Goal: Use online tool/utility: Utilize a website feature to perform a specific function

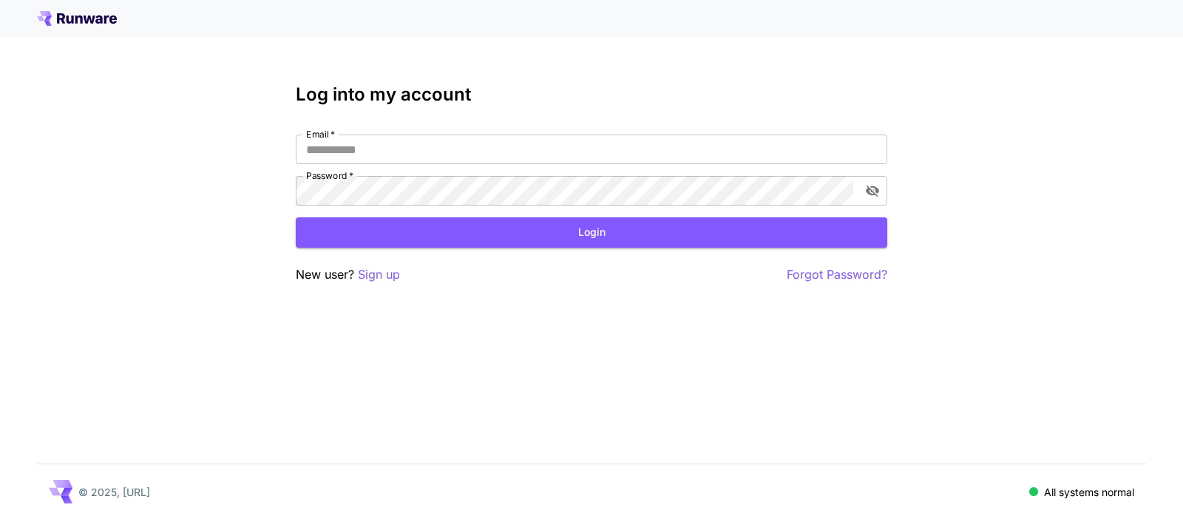
click at [519, 156] on input "Email   *" at bounding box center [592, 150] width 592 height 30
type input "**********"
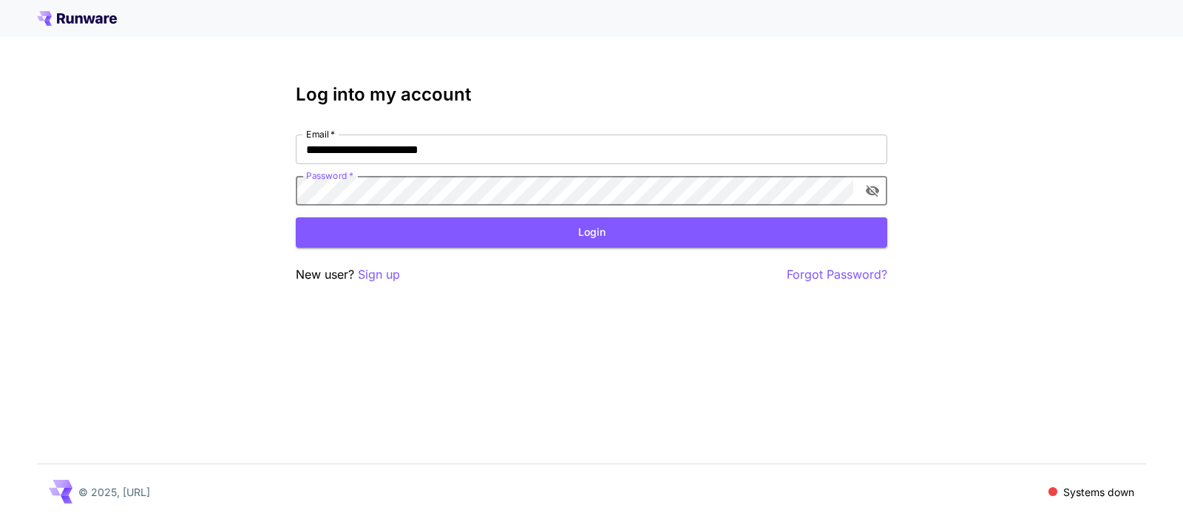
click at [873, 192] on icon "toggle password visibility" at bounding box center [872, 192] width 13 height 12
click at [484, 231] on button "Login" at bounding box center [592, 232] width 592 height 30
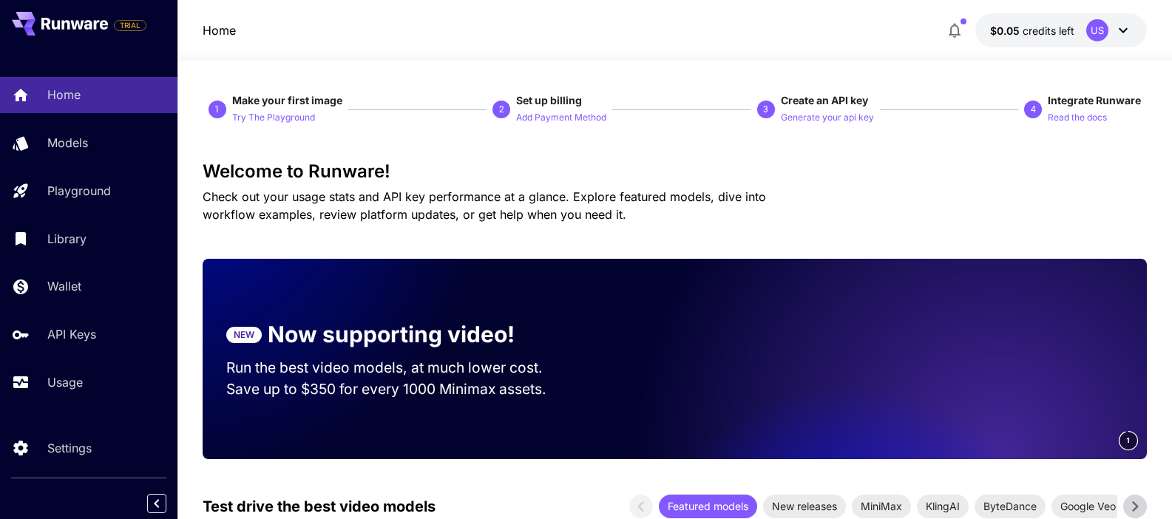
click at [952, 27] on icon "button" at bounding box center [955, 31] width 12 height 15
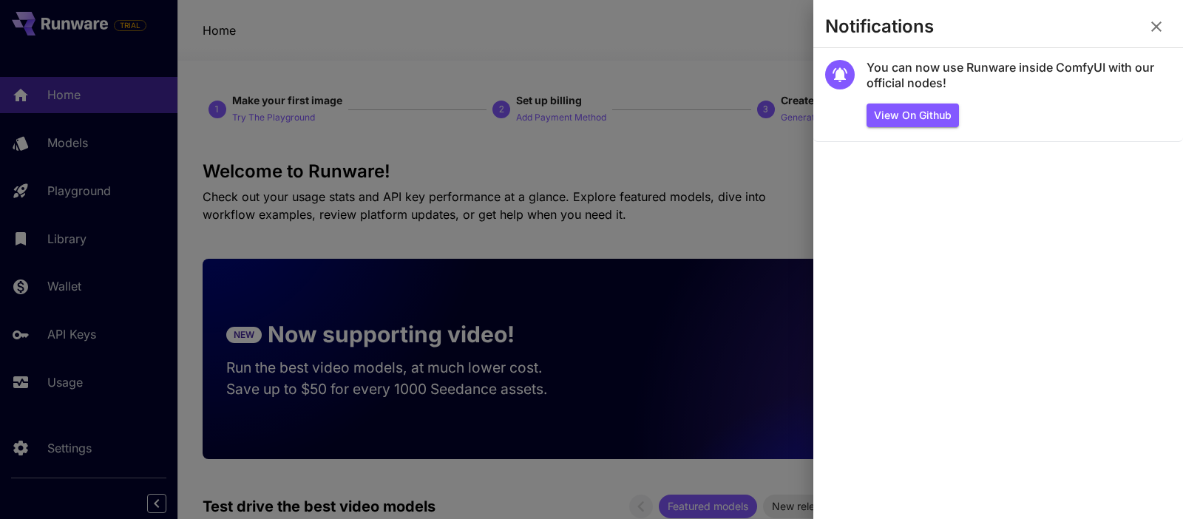
click at [1155, 31] on icon "button" at bounding box center [1157, 27] width 18 height 18
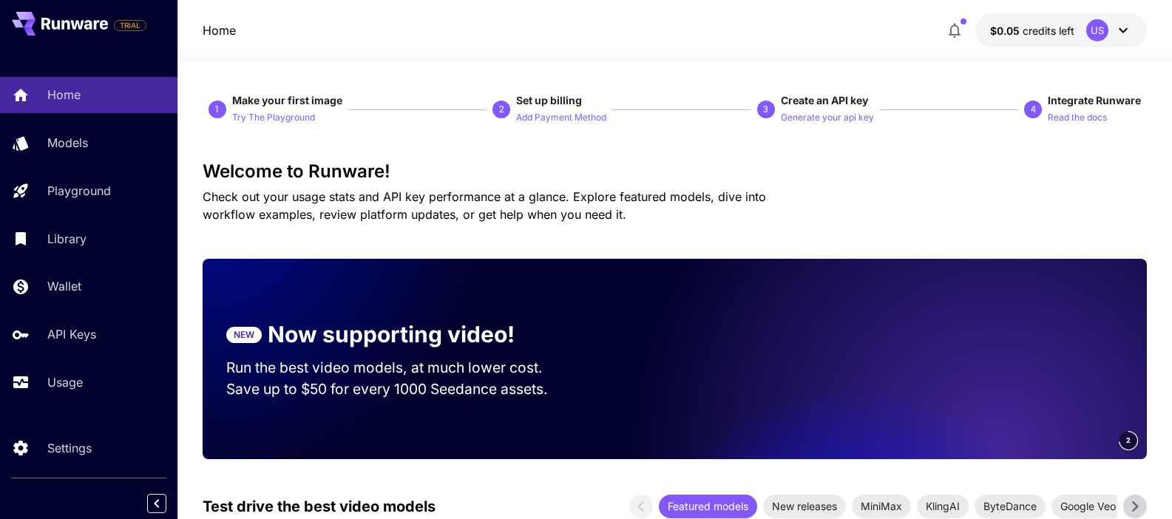
click at [1126, 35] on icon at bounding box center [1123, 30] width 18 height 18
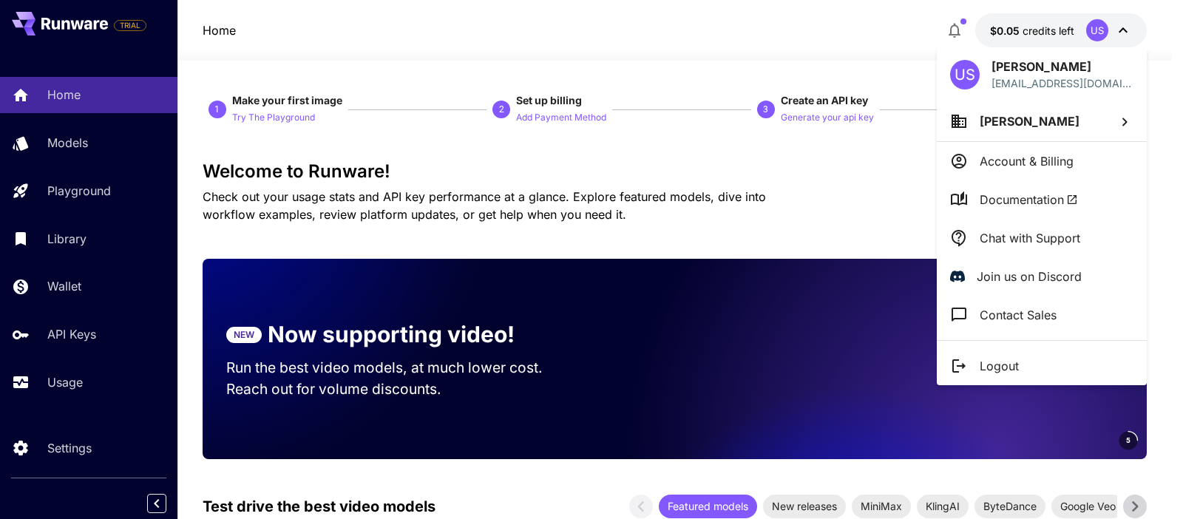
click at [705, 170] on div at bounding box center [591, 259] width 1183 height 519
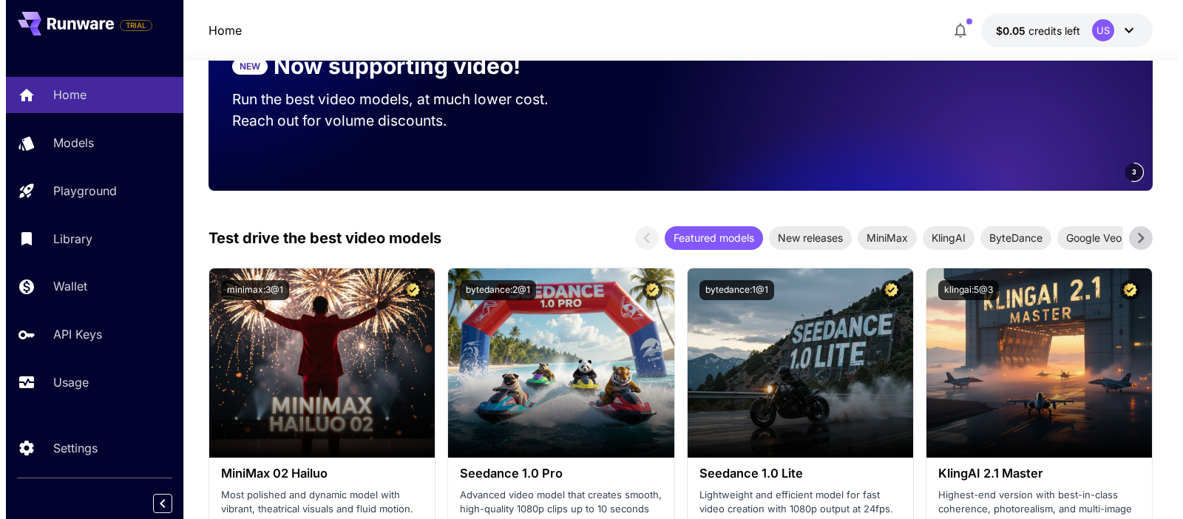
scroll to position [280, 0]
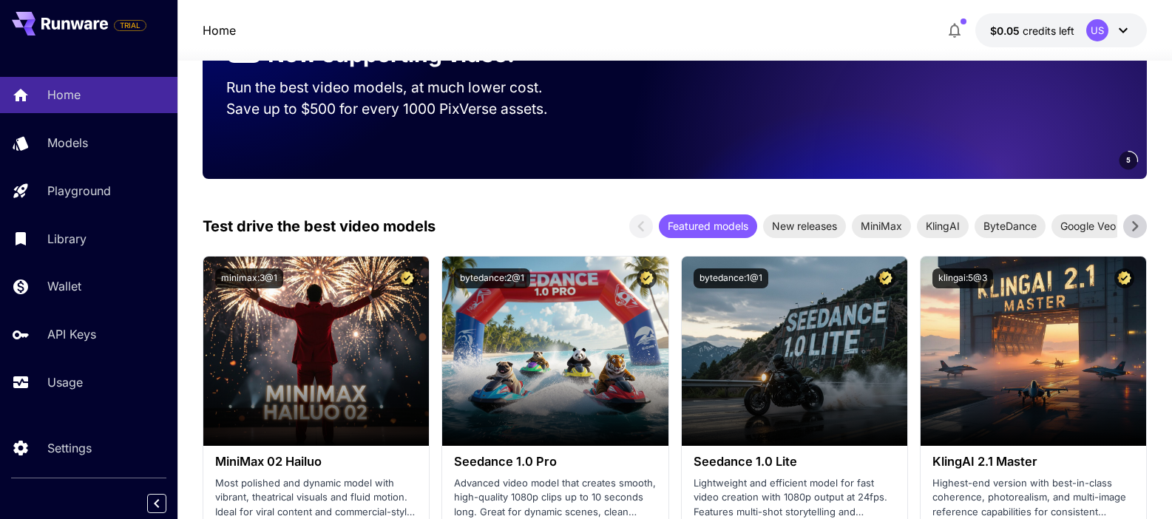
click at [518, 214] on div "Test drive the best video models Featured models New releases MiniMax KlingAI B…" at bounding box center [675, 226] width 945 height 24
click at [1122, 33] on icon at bounding box center [1123, 30] width 18 height 18
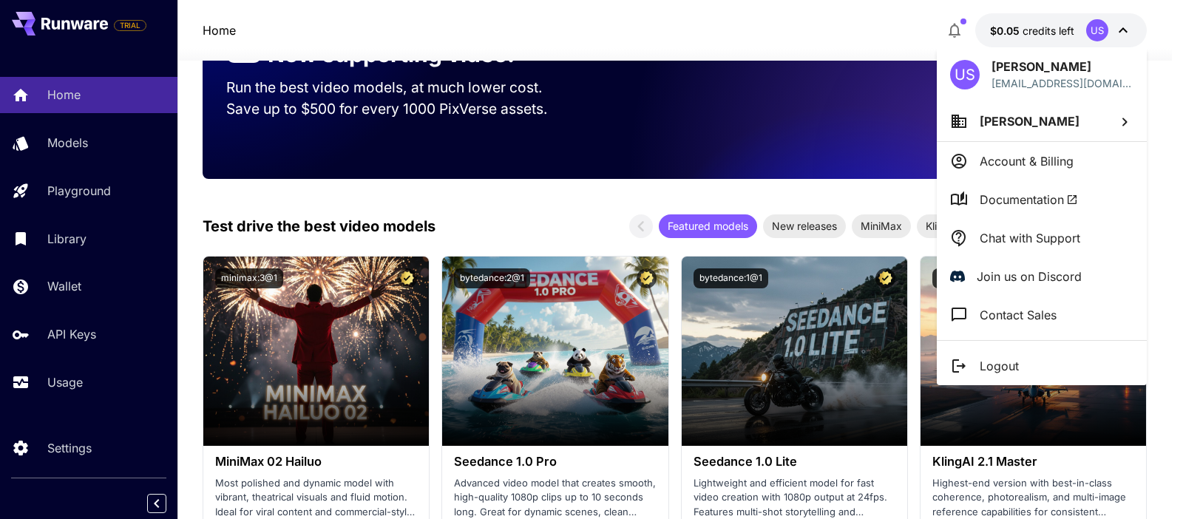
click at [1027, 156] on p "Account & Billing" at bounding box center [1027, 161] width 94 height 18
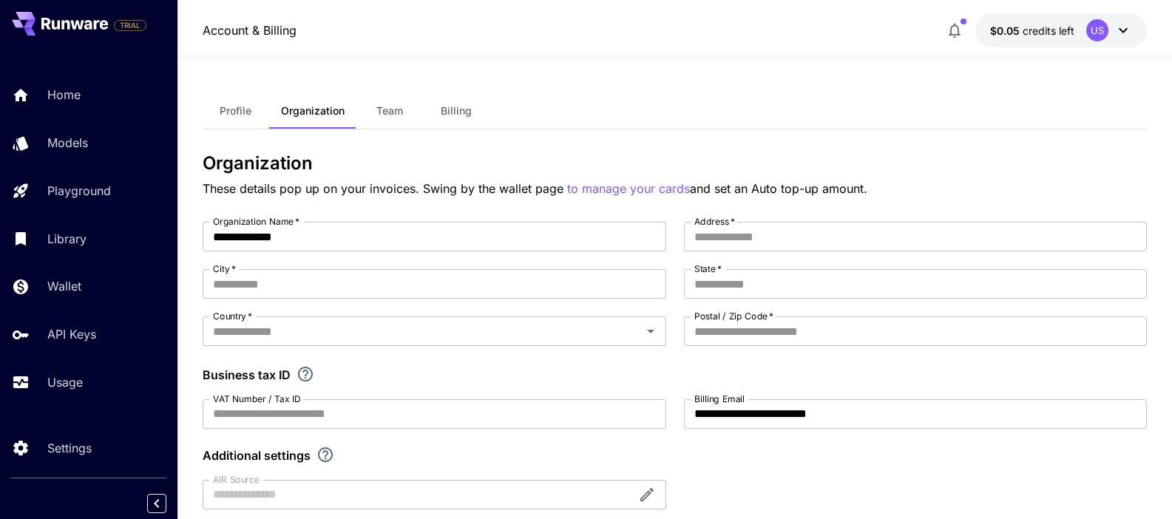
click at [464, 110] on span "Billing" at bounding box center [456, 110] width 31 height 13
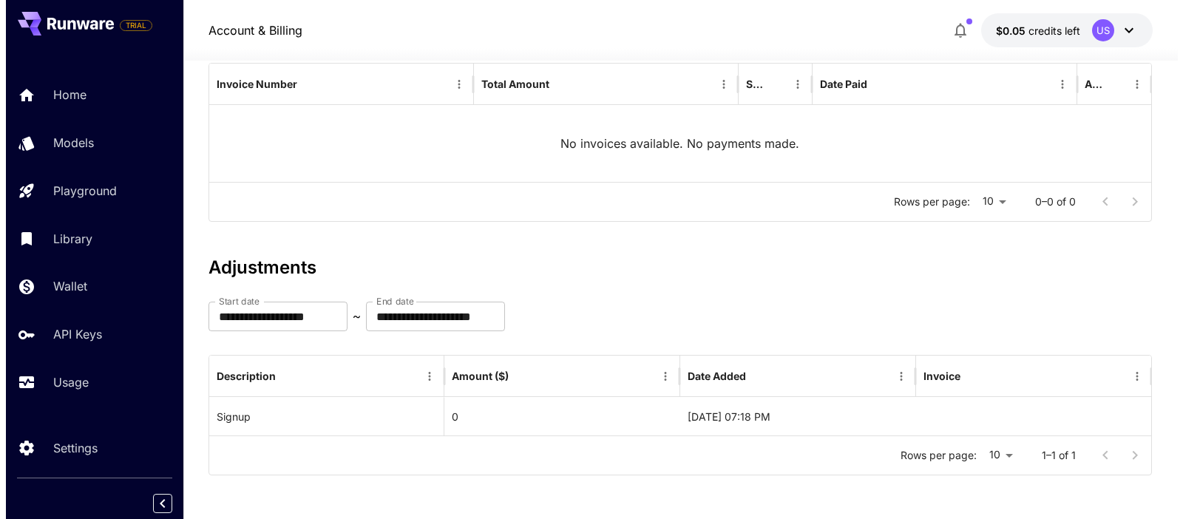
scroll to position [189, 0]
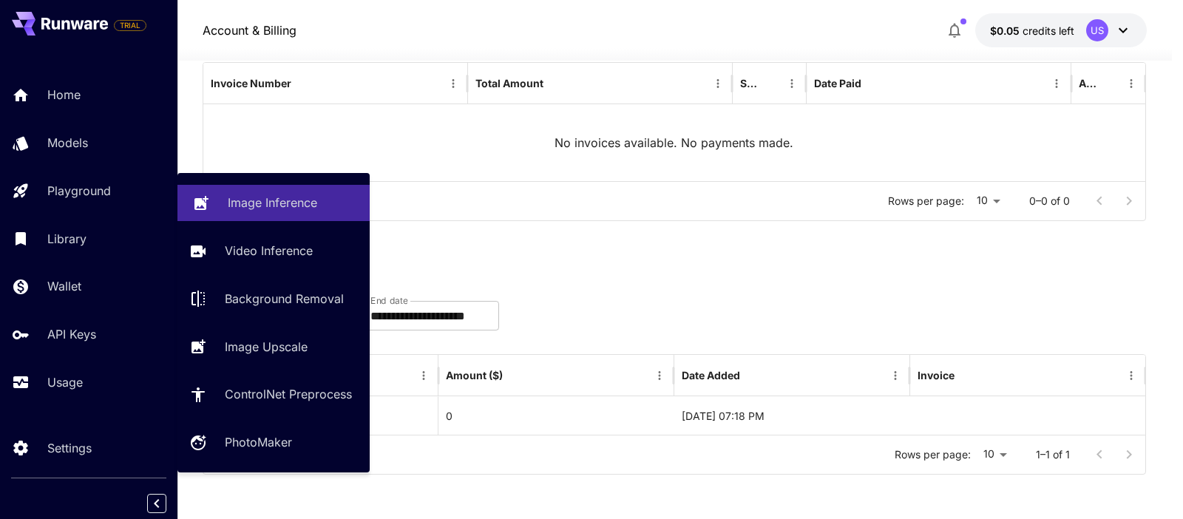
click at [268, 199] on p "Image Inference" at bounding box center [272, 203] width 89 height 18
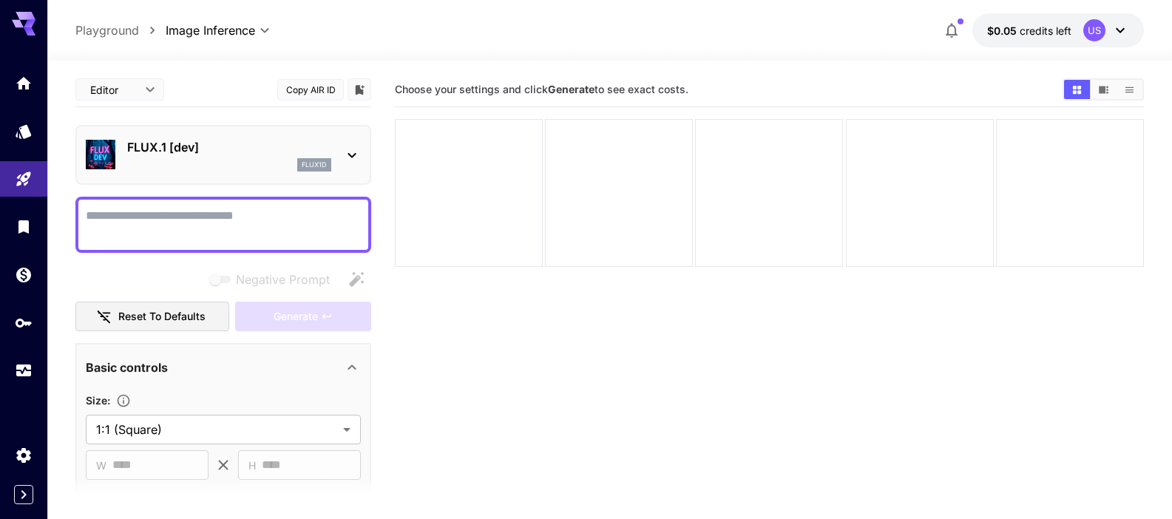
click at [259, 214] on textarea "Negative Prompt" at bounding box center [223, 224] width 275 height 35
click at [208, 226] on textarea "Negative Prompt" at bounding box center [223, 224] width 275 height 35
paste textarea "**********"
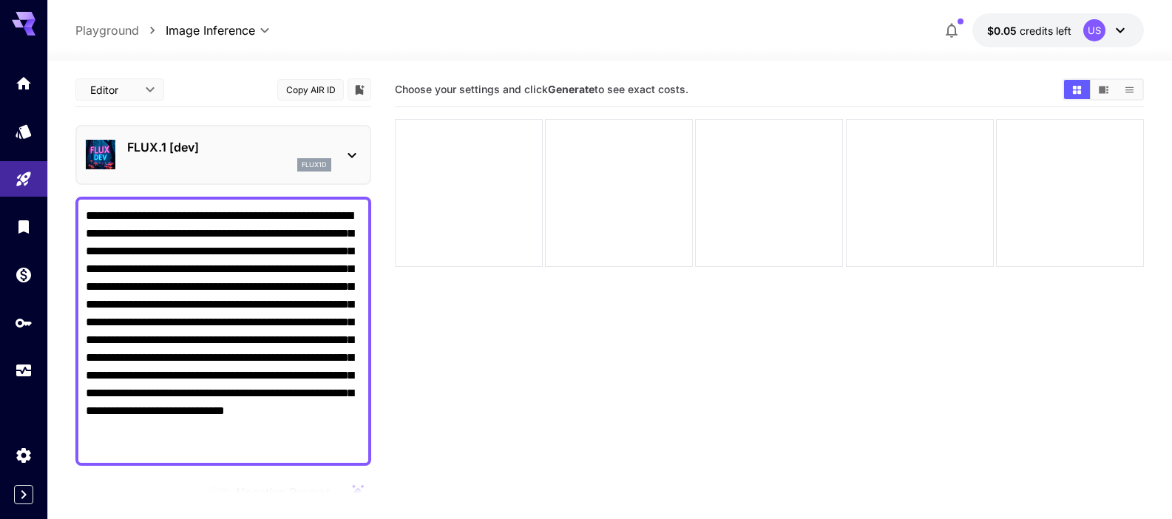
type textarea "**********"
click at [352, 148] on icon at bounding box center [352, 155] width 18 height 18
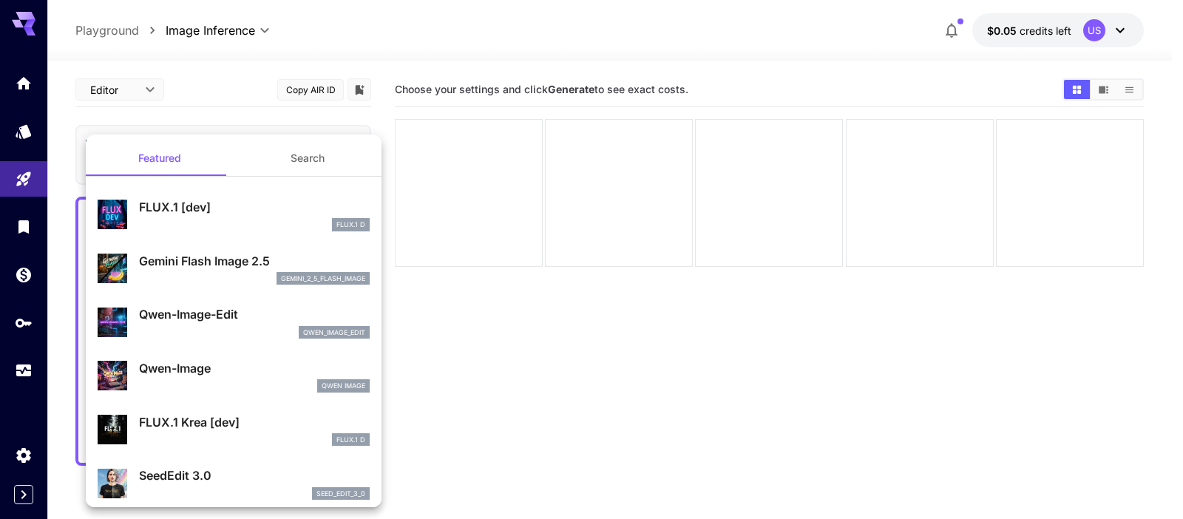
click at [194, 256] on p "Gemini Flash Image 2.5" at bounding box center [254, 261] width 231 height 18
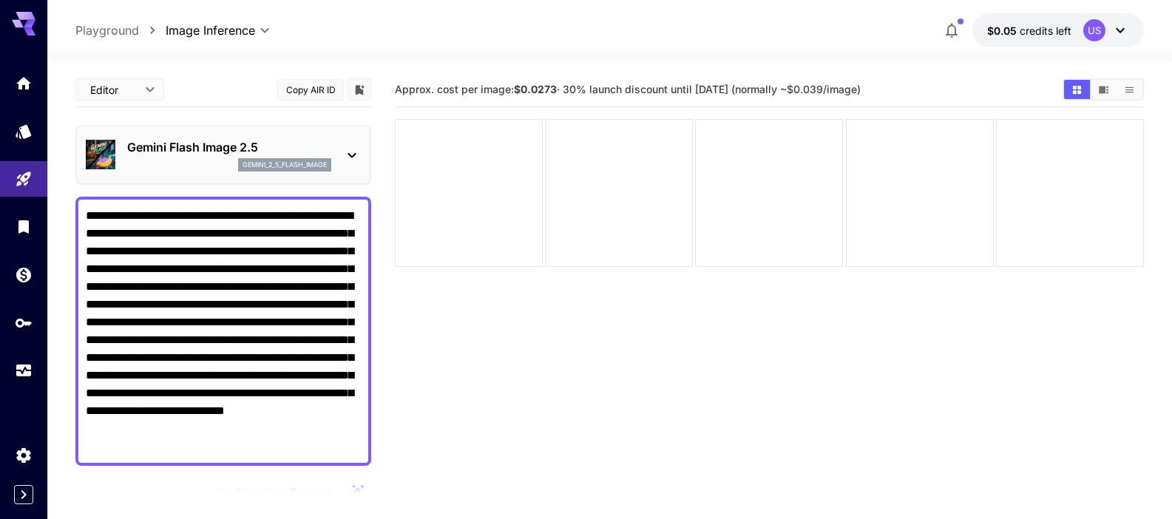
click at [449, 348] on section "Approx. cost per image: $0.0273 · 30% launch discount until 15th september (nor…" at bounding box center [769, 331] width 749 height 519
click at [546, 325] on section "Approx. cost per image: $0.0273 · 30% launch discount until 15th september (nor…" at bounding box center [769, 331] width 749 height 519
click at [268, 214] on textarea "**********" at bounding box center [223, 331] width 275 height 248
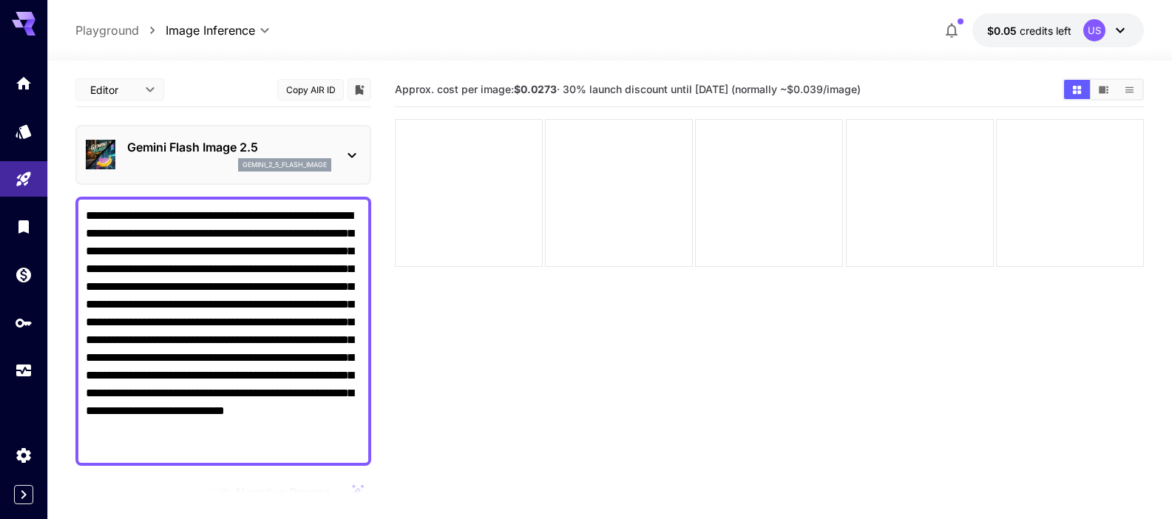
click at [506, 359] on section "Approx. cost per image: $0.0273 · 30% launch discount until 15th september (nor…" at bounding box center [769, 331] width 749 height 519
click at [232, 341] on textarea "**********" at bounding box center [223, 331] width 275 height 248
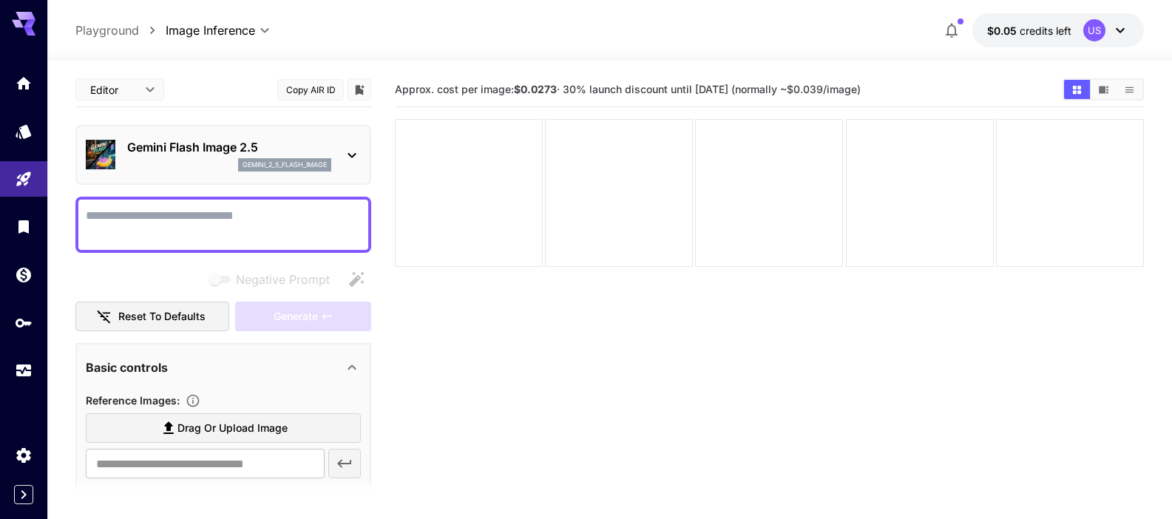
click at [234, 237] on textarea "Negative Prompt" at bounding box center [223, 224] width 275 height 35
paste textarea "**********"
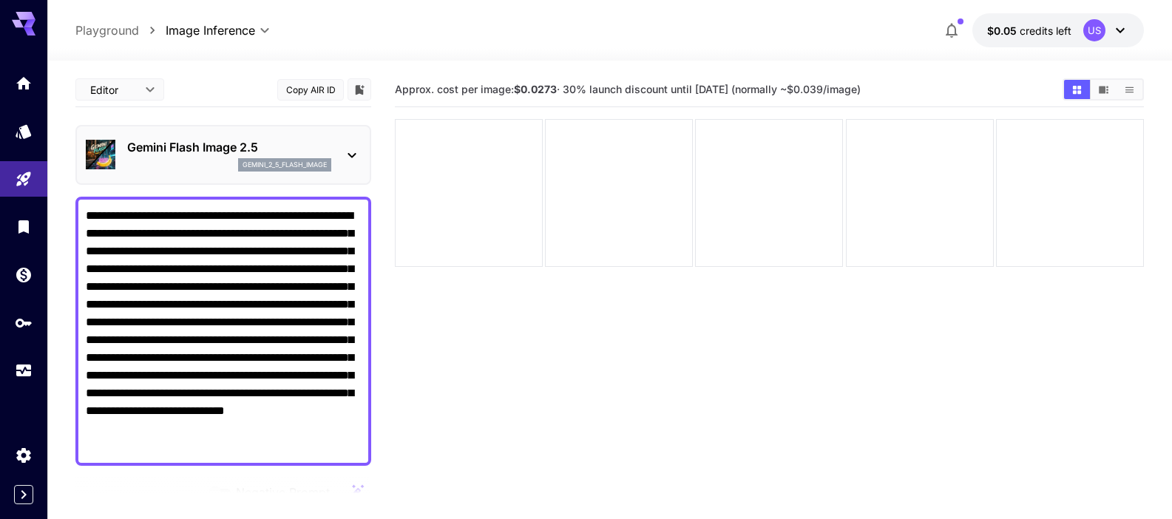
drag, startPoint x: 289, startPoint y: 409, endPoint x: 78, endPoint y: 407, distance: 210.7
click at [78, 407] on div "**********" at bounding box center [223, 331] width 296 height 269
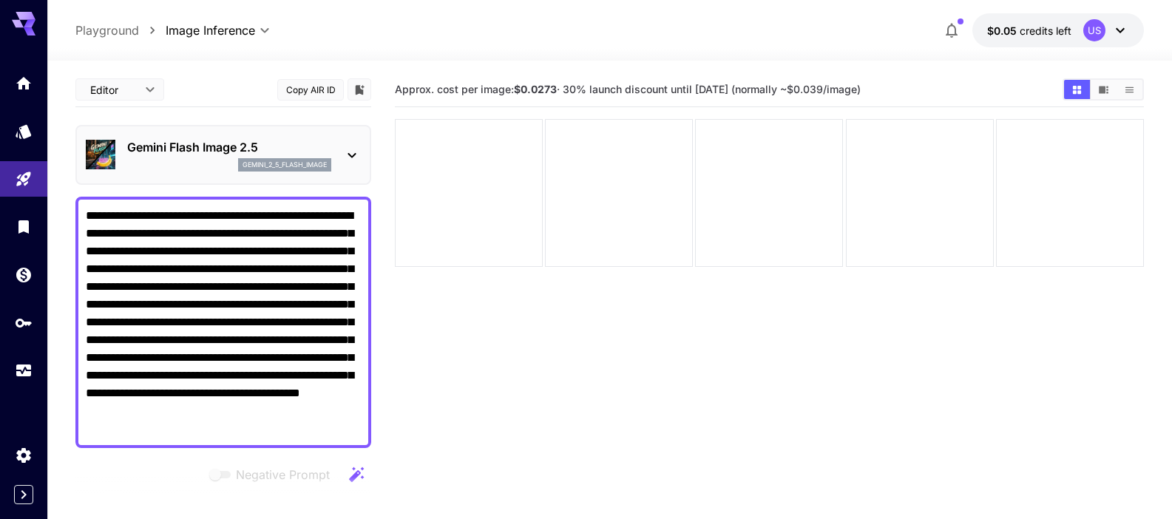
click at [299, 424] on textarea "**********" at bounding box center [223, 322] width 275 height 231
click at [545, 413] on section "Approx. cost per image: $0.0273 · 30% launch discount until 15th september (nor…" at bounding box center [769, 331] width 749 height 519
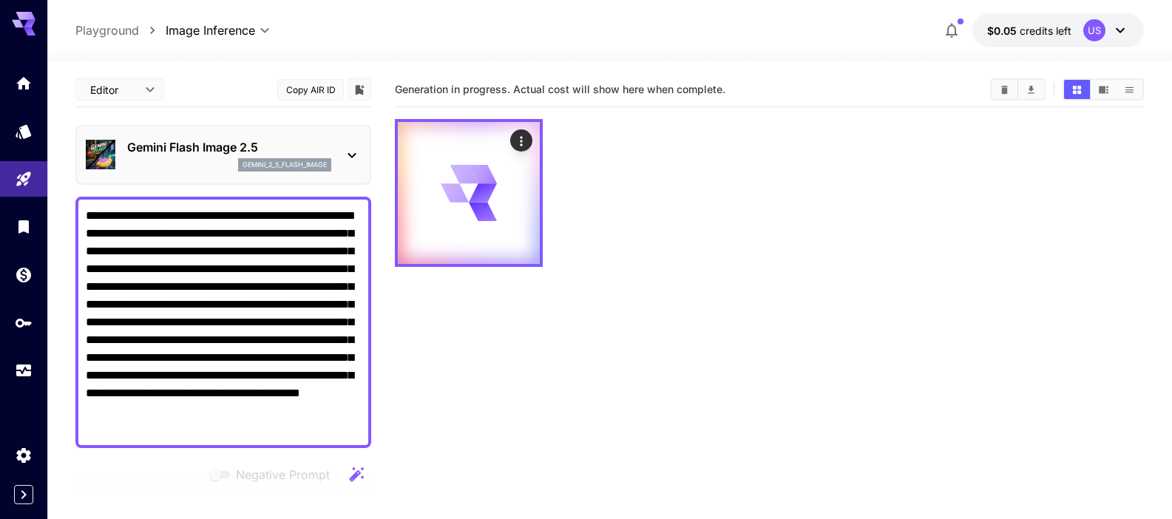
click at [440, 385] on section "Generation in progress. Actual cost will show here when complete." at bounding box center [769, 331] width 749 height 519
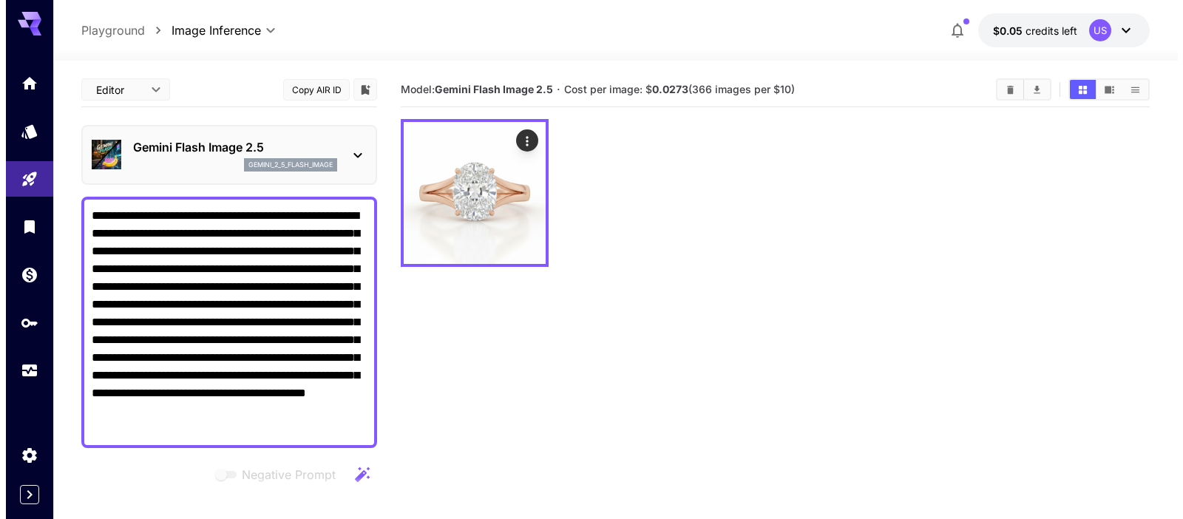
scroll to position [3, 0]
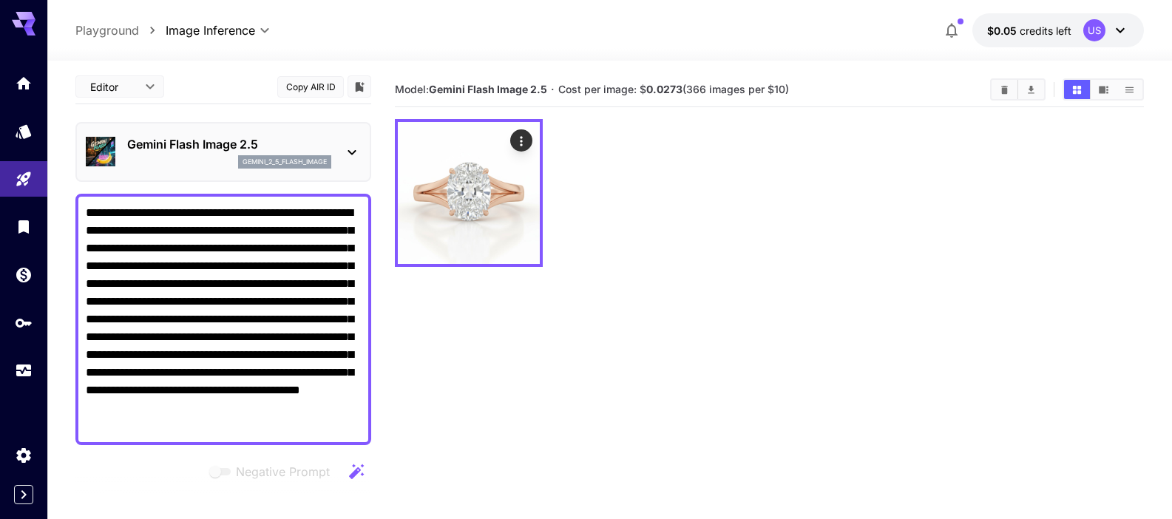
click at [345, 145] on icon at bounding box center [352, 152] width 18 height 18
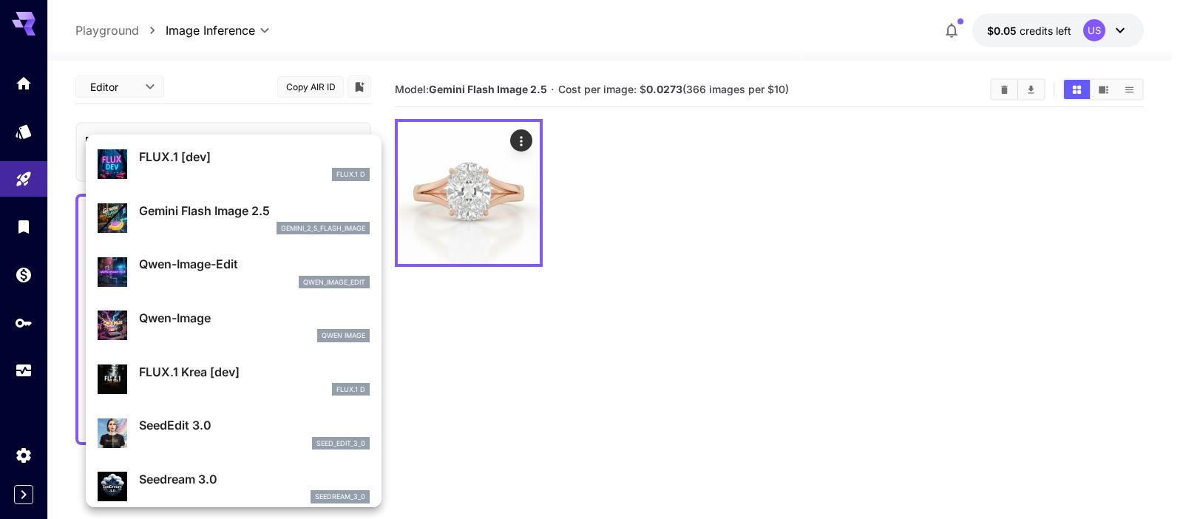
scroll to position [61, 0]
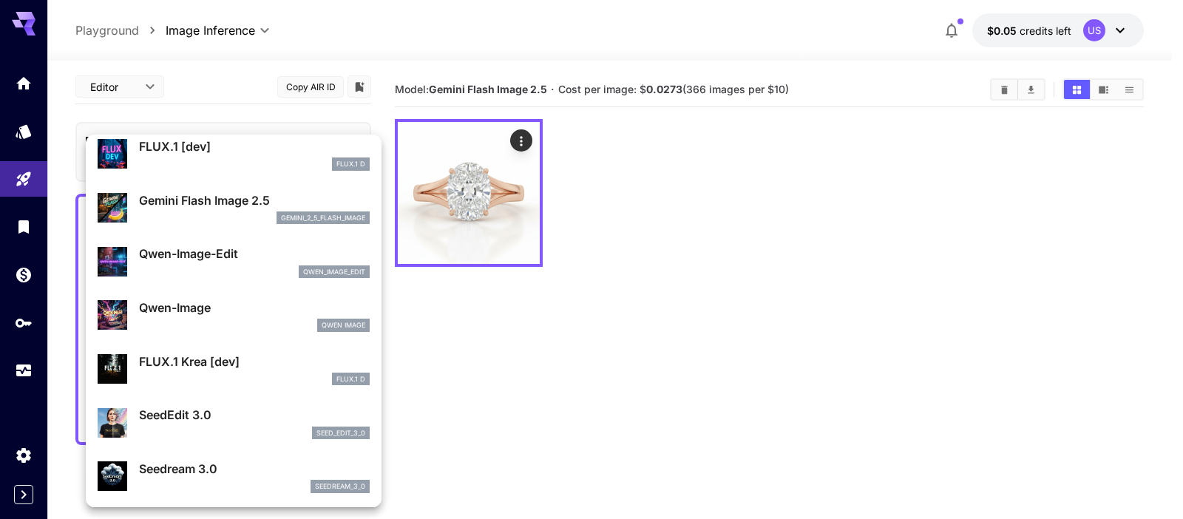
click at [209, 305] on p "Qwen-Image" at bounding box center [254, 308] width 231 height 18
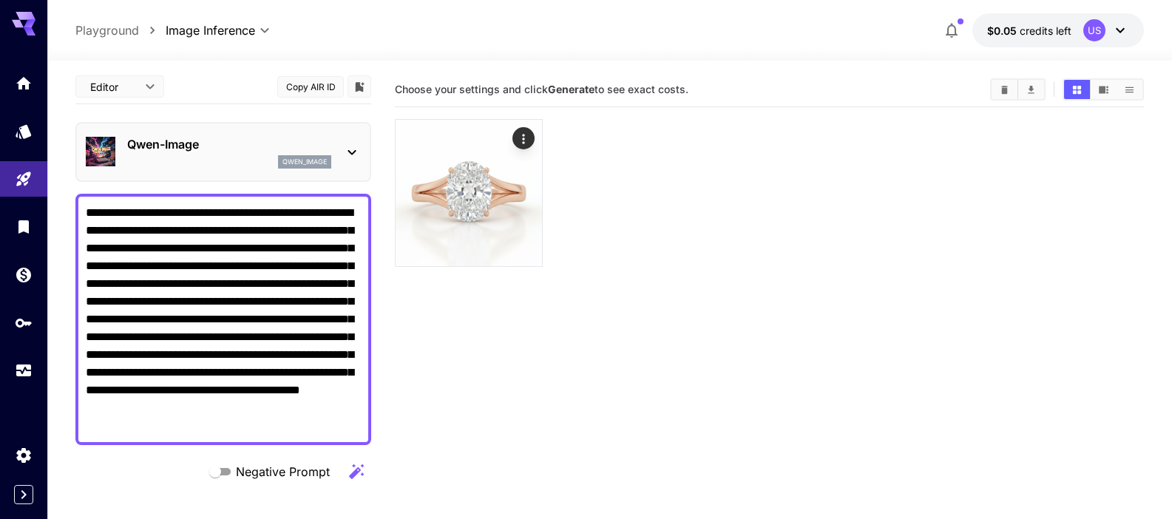
click at [524, 342] on section "Choose your settings and click Generate to see exact costs." at bounding box center [769, 331] width 749 height 519
click at [284, 382] on textarea "**********" at bounding box center [223, 319] width 275 height 231
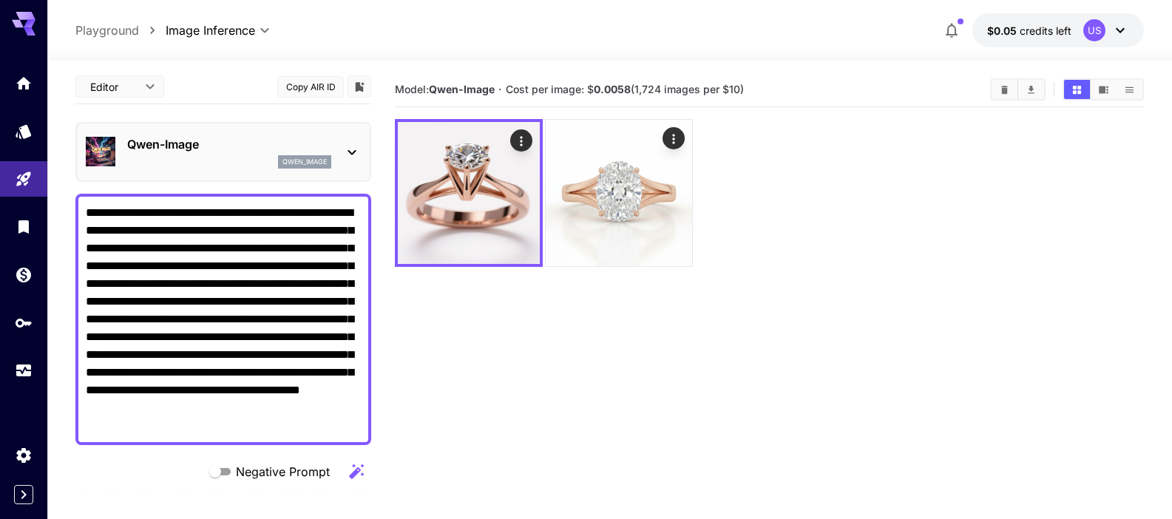
drag, startPoint x: 168, startPoint y: 248, endPoint x: 95, endPoint y: 248, distance: 73.2
click at [95, 248] on textarea "**********" at bounding box center [223, 319] width 275 height 231
click at [101, 246] on textarea "**********" at bounding box center [223, 319] width 275 height 231
paste textarea "*********"
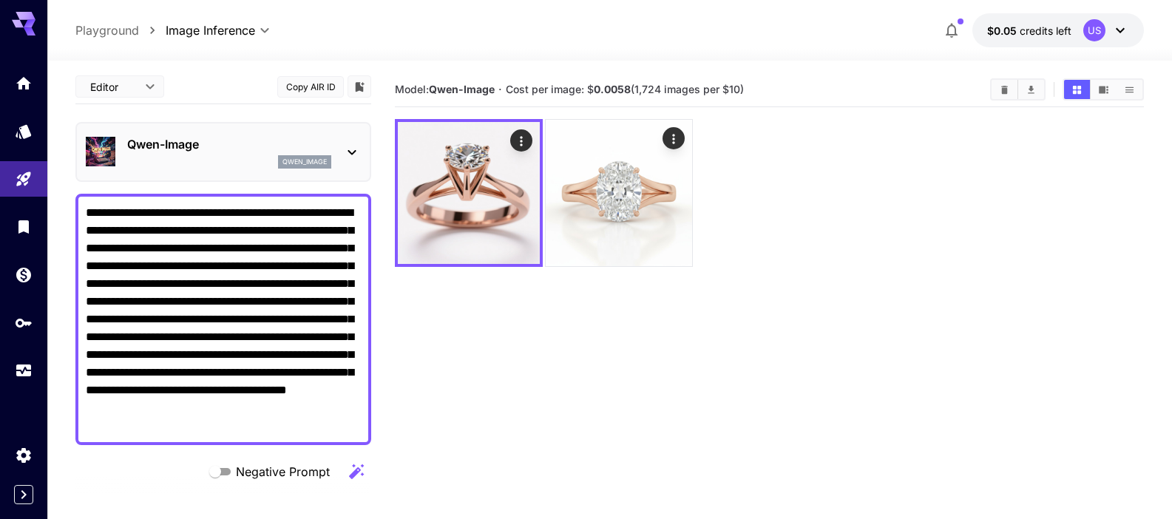
type textarea "**********"
click at [464, 372] on section "Model: Qwen-Image · Cost per image: $ 0.0058 (1,724 images per $10)" at bounding box center [769, 331] width 749 height 519
click at [344, 141] on div "Qwen-Image qwen_image" at bounding box center [223, 151] width 275 height 45
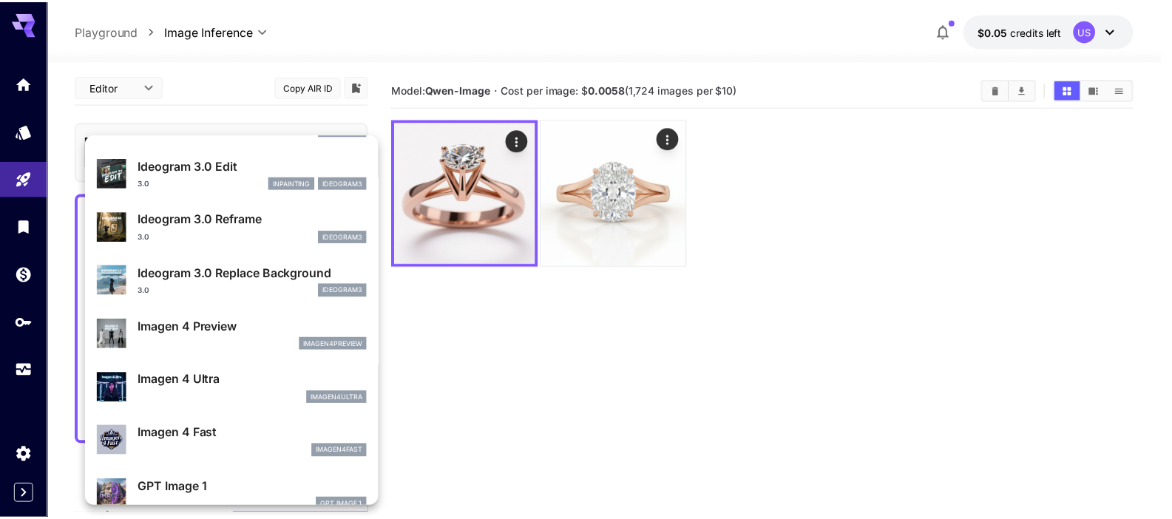
scroll to position [543, 0]
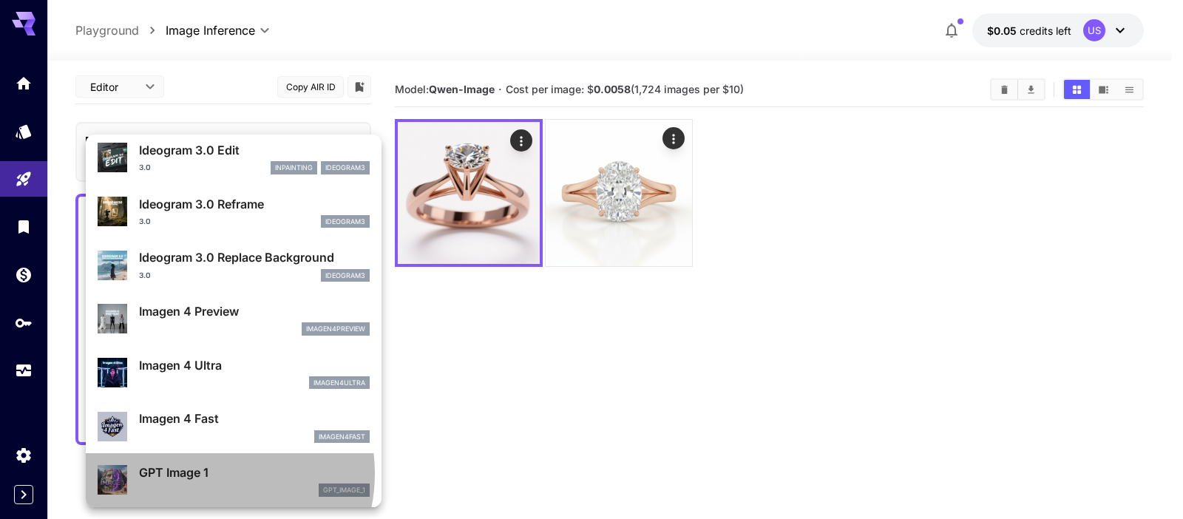
click at [202, 473] on p "GPT Image 1" at bounding box center [254, 473] width 231 height 18
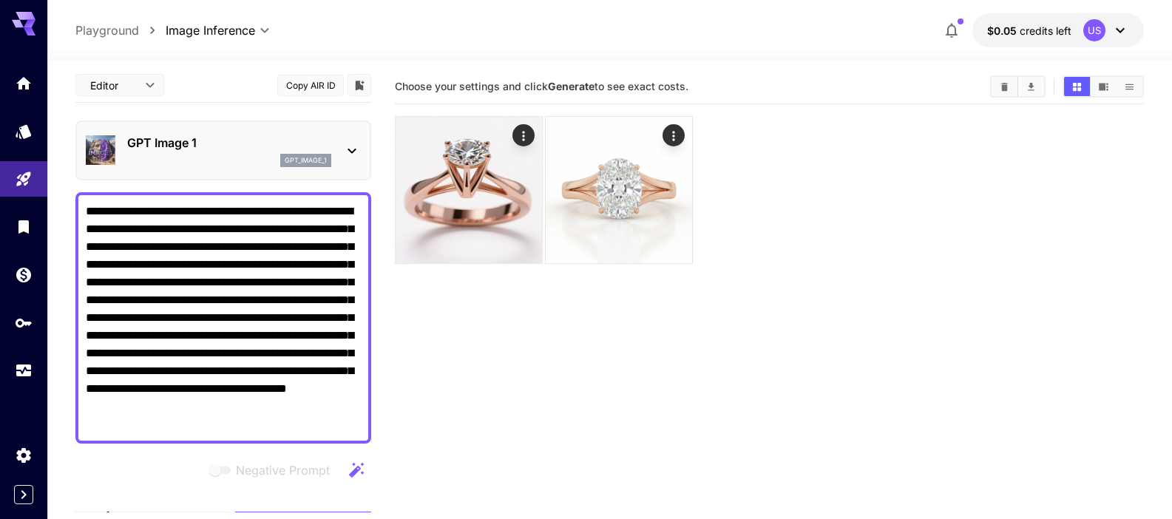
click at [526, 379] on section "Choose your settings and click Generate to see exact costs." at bounding box center [769, 329] width 749 height 519
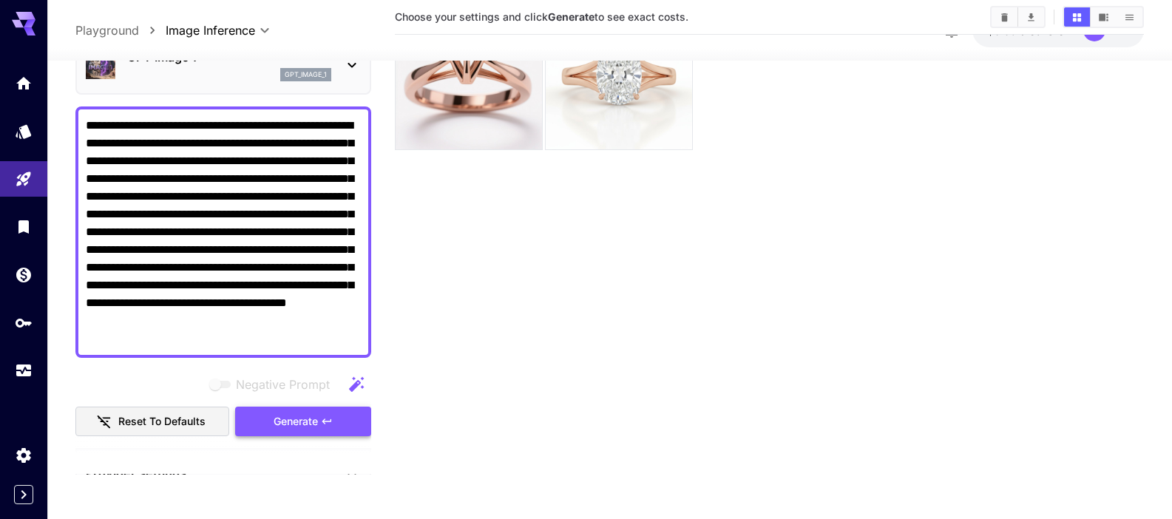
scroll to position [66, 0]
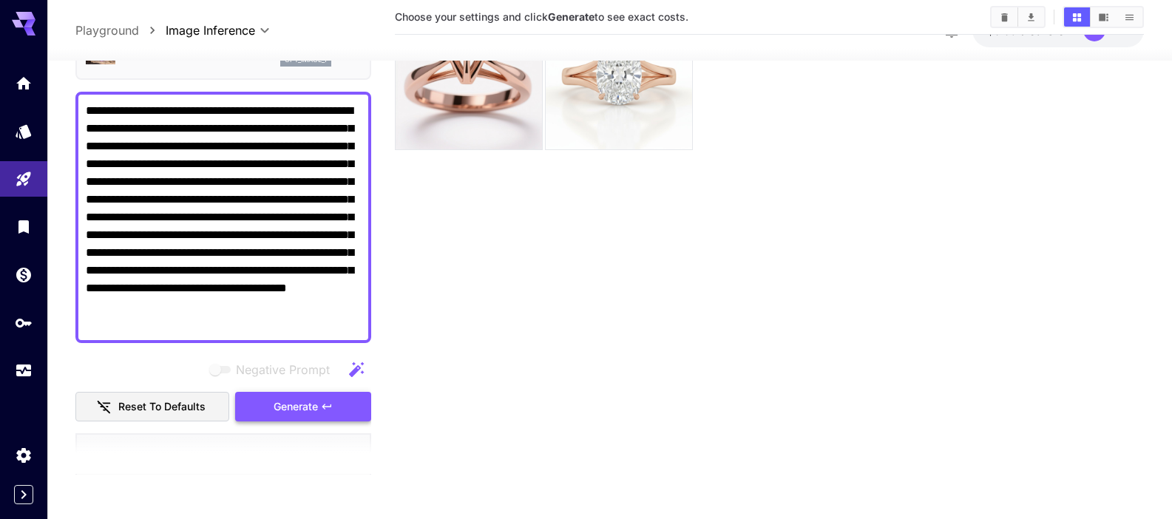
click at [292, 411] on span "Generate" at bounding box center [296, 407] width 44 height 18
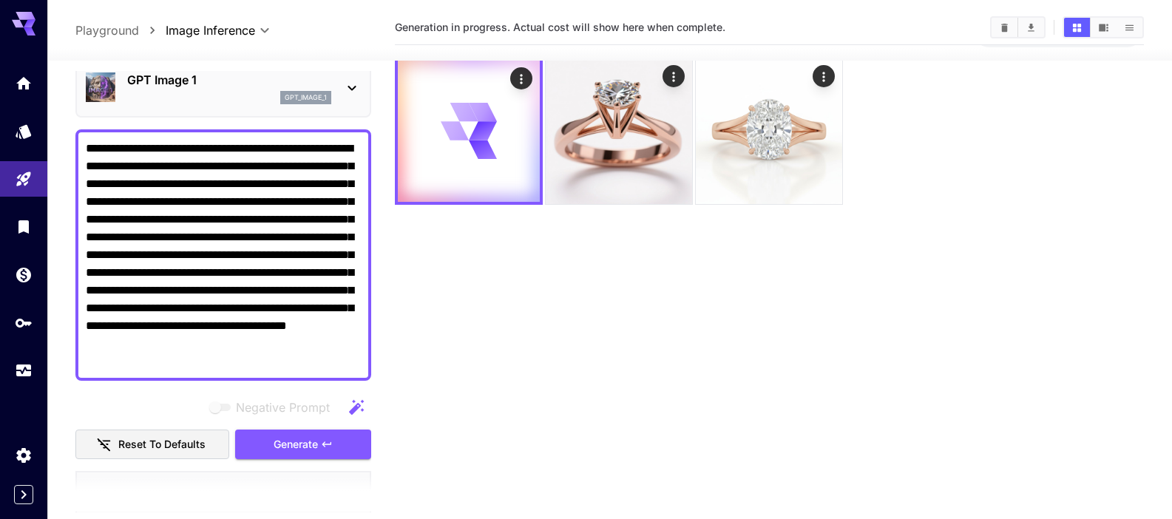
scroll to position [0, 0]
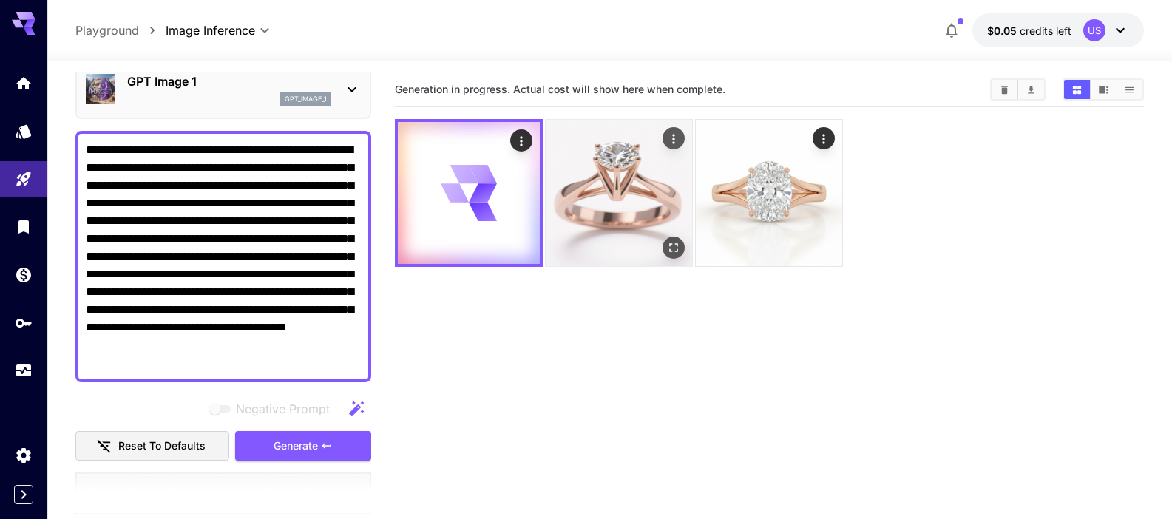
click at [614, 156] on img at bounding box center [619, 193] width 146 height 146
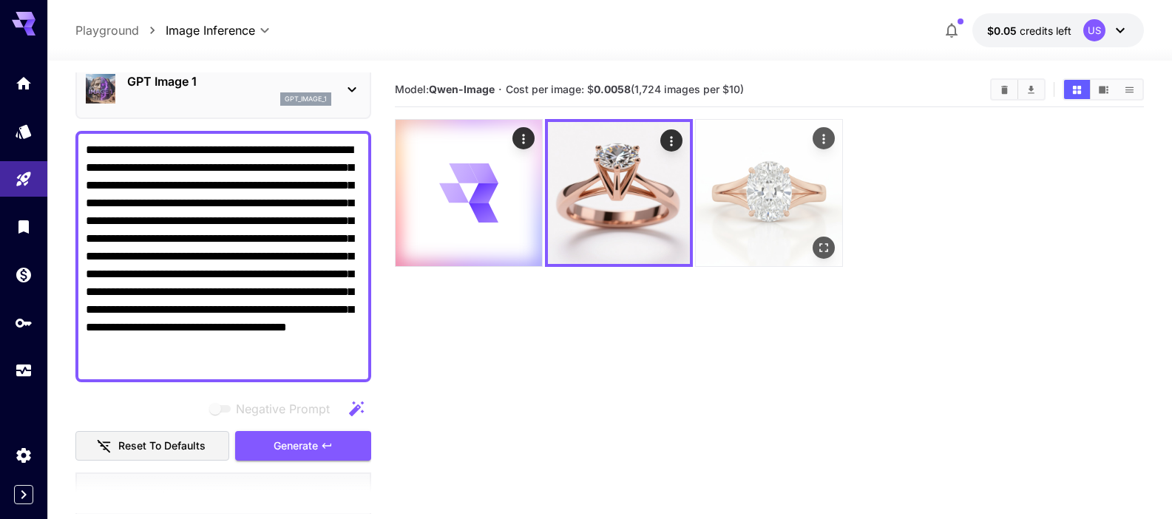
click at [779, 186] on img at bounding box center [769, 193] width 146 height 146
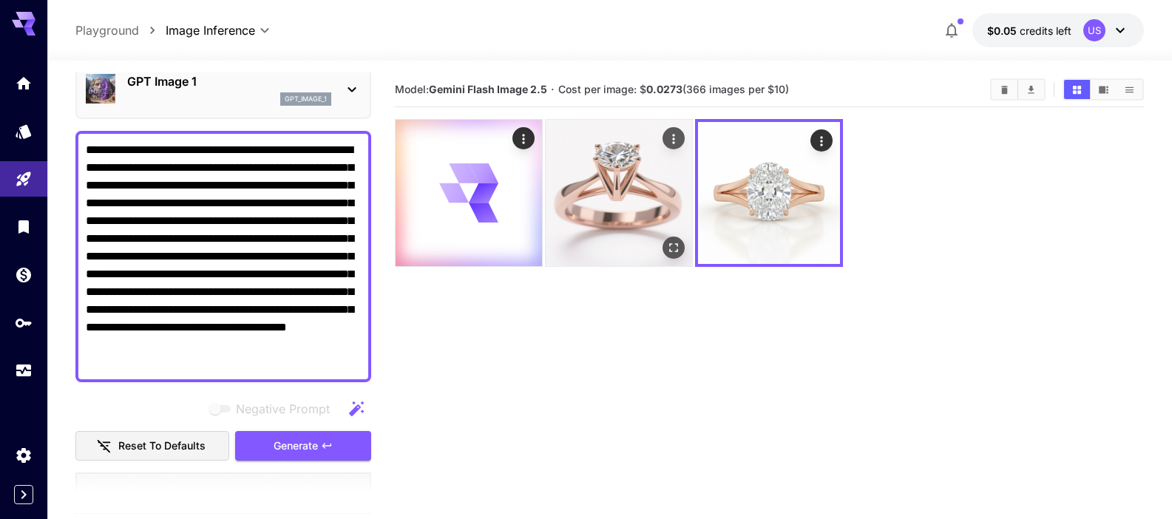
click at [597, 183] on img at bounding box center [619, 193] width 146 height 146
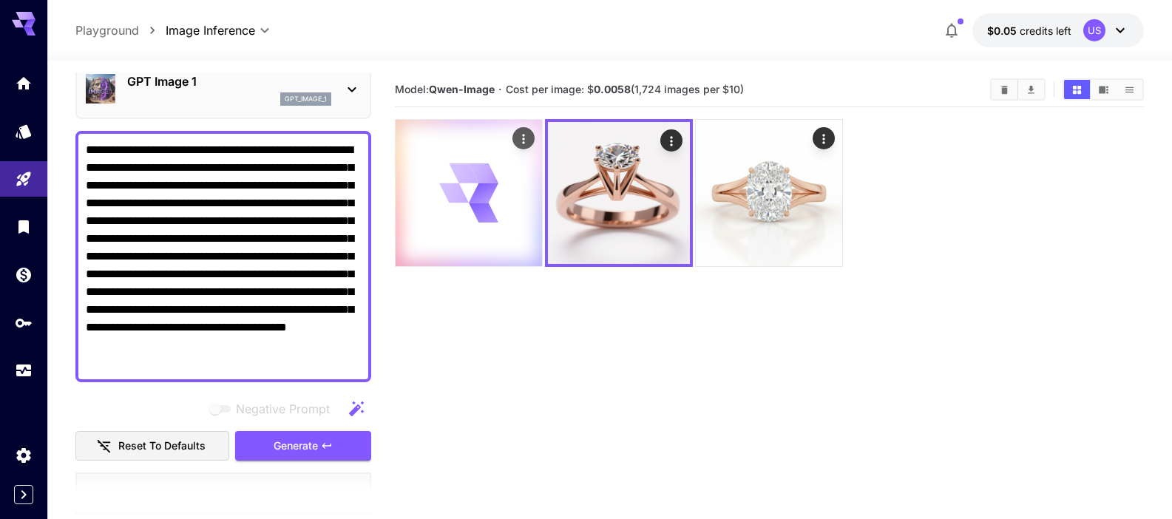
click at [481, 195] on icon at bounding box center [484, 192] width 30 height 19
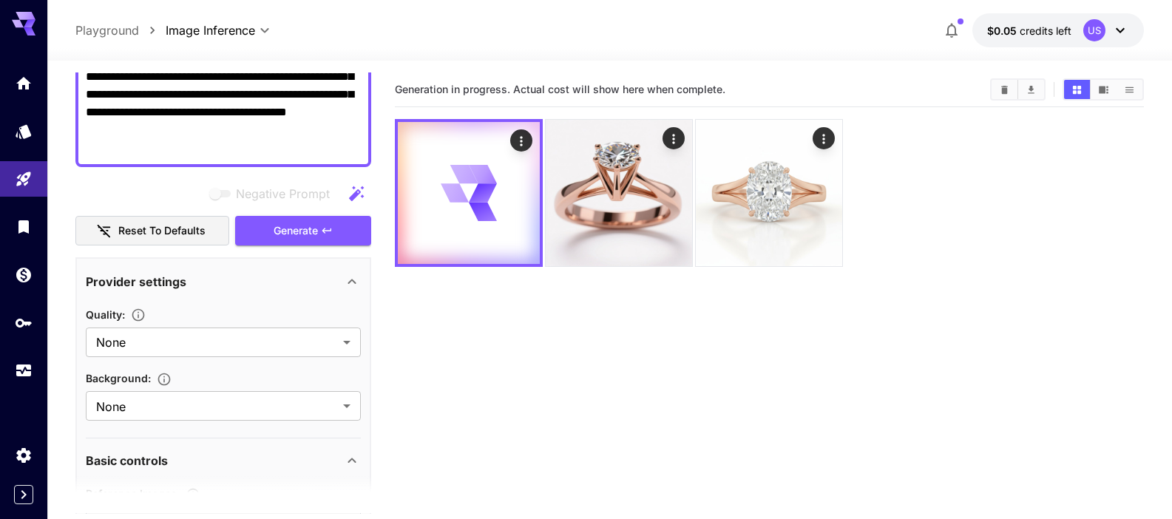
scroll to position [433, 0]
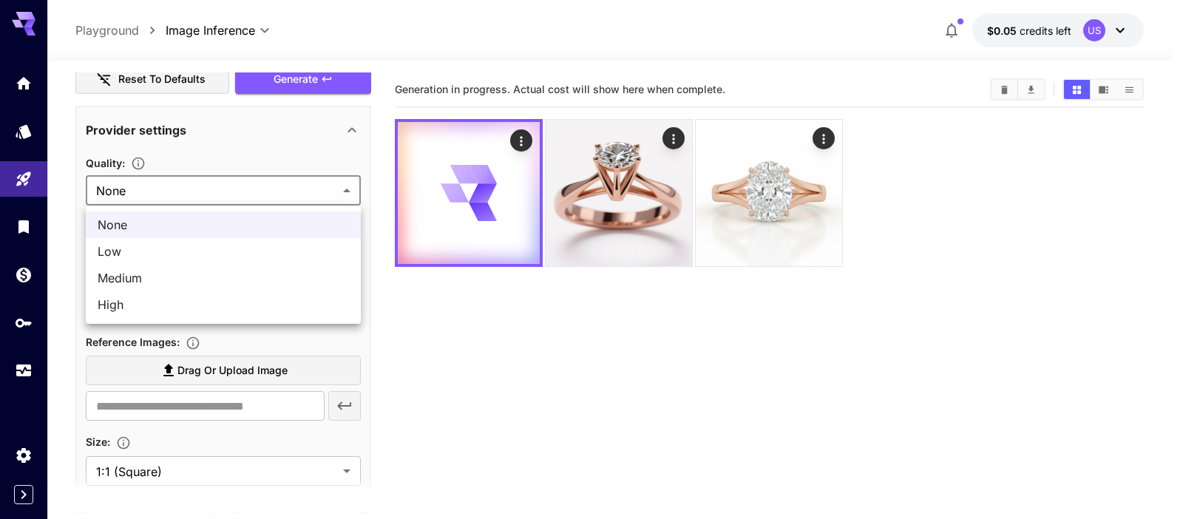
click at [288, 186] on body "**********" at bounding box center [591, 318] width 1183 height 636
click at [504, 428] on div at bounding box center [591, 259] width 1183 height 519
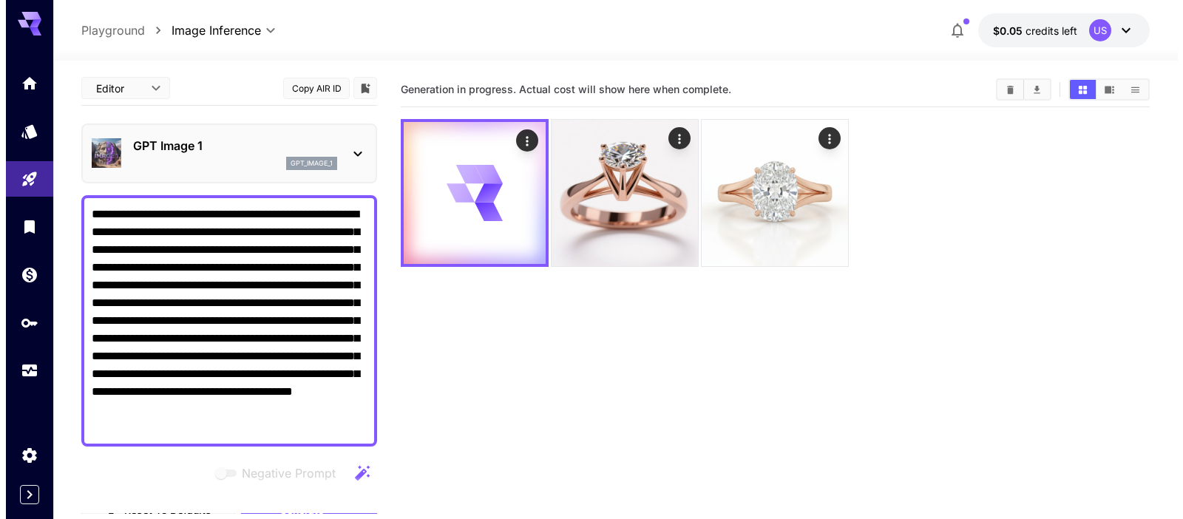
scroll to position [0, 0]
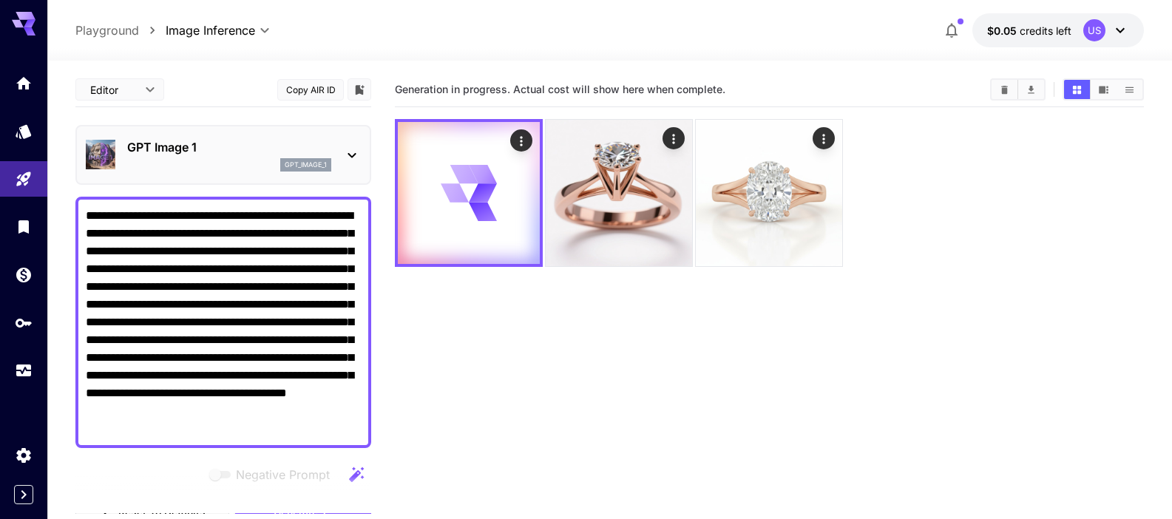
click at [319, 135] on div "GPT Image 1 gpt_image_1" at bounding box center [223, 154] width 275 height 45
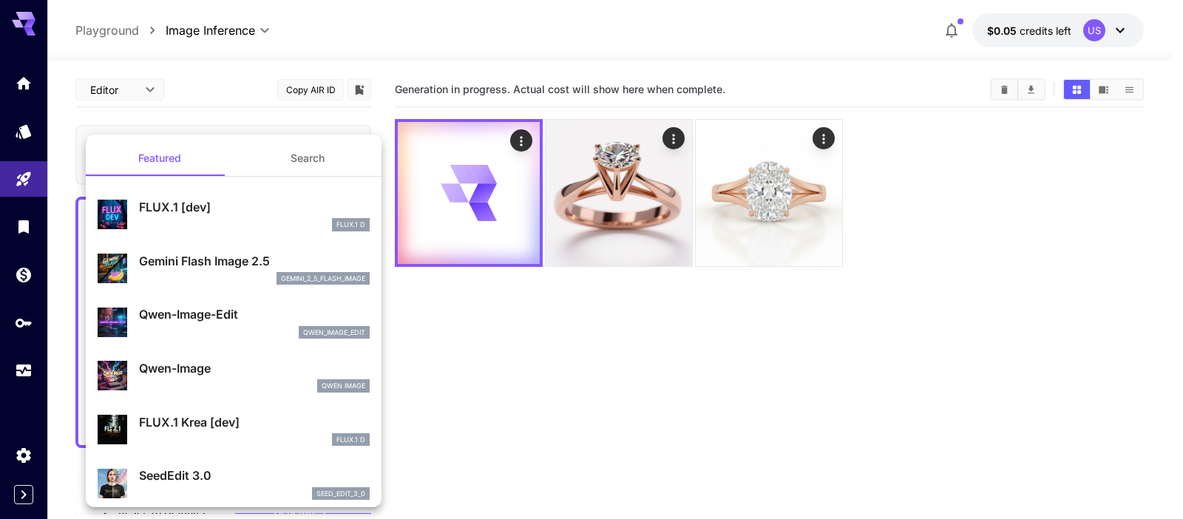
click at [214, 206] on p "FLUX.1 [dev]" at bounding box center [254, 207] width 231 height 18
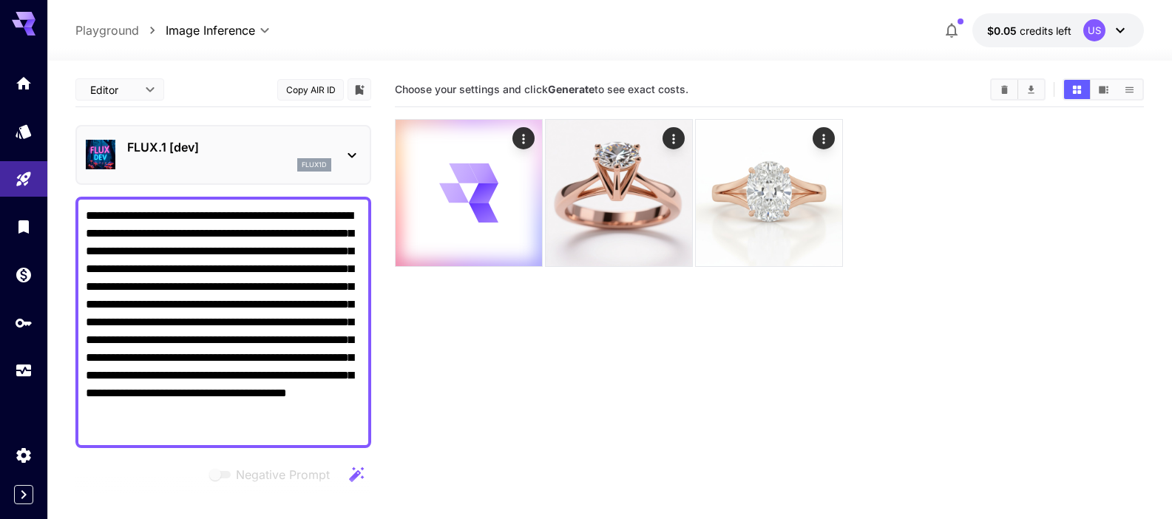
click at [462, 355] on section "Choose your settings and click Generate to see exact costs." at bounding box center [769, 331] width 749 height 519
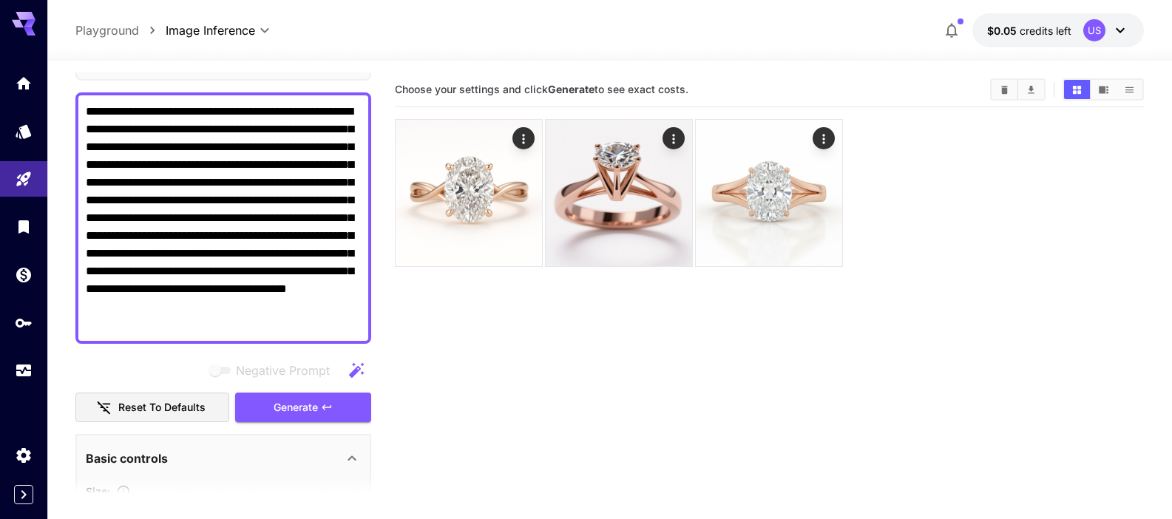
scroll to position [134, 0]
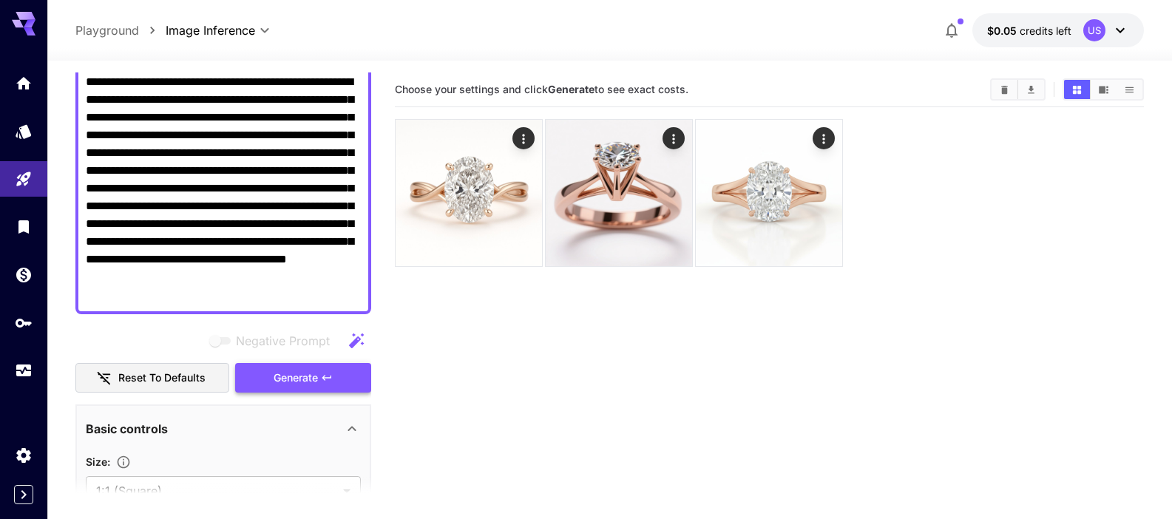
click at [299, 379] on span "Generate" at bounding box center [296, 378] width 44 height 18
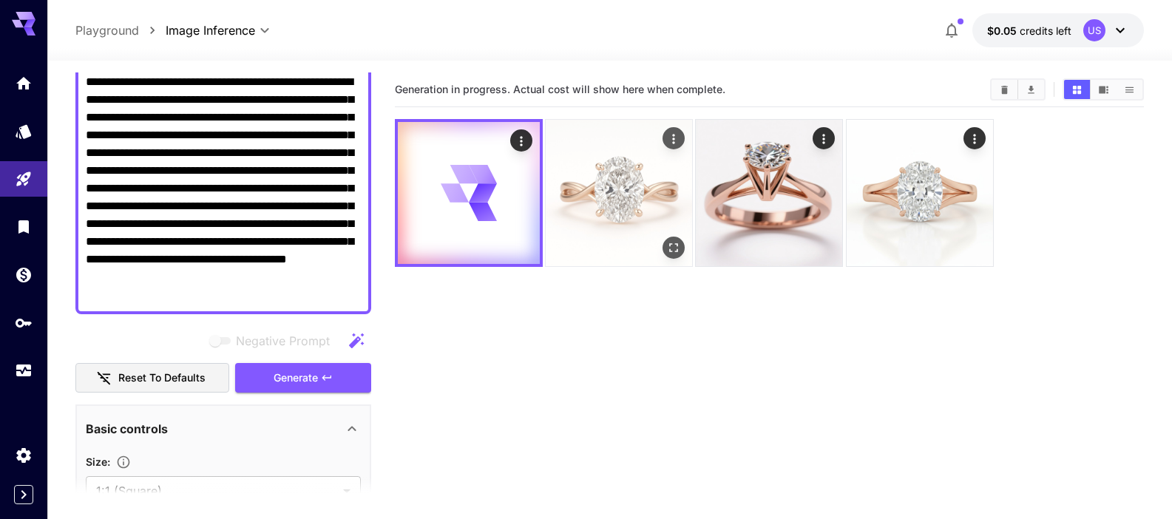
click at [589, 193] on img at bounding box center [619, 193] width 146 height 146
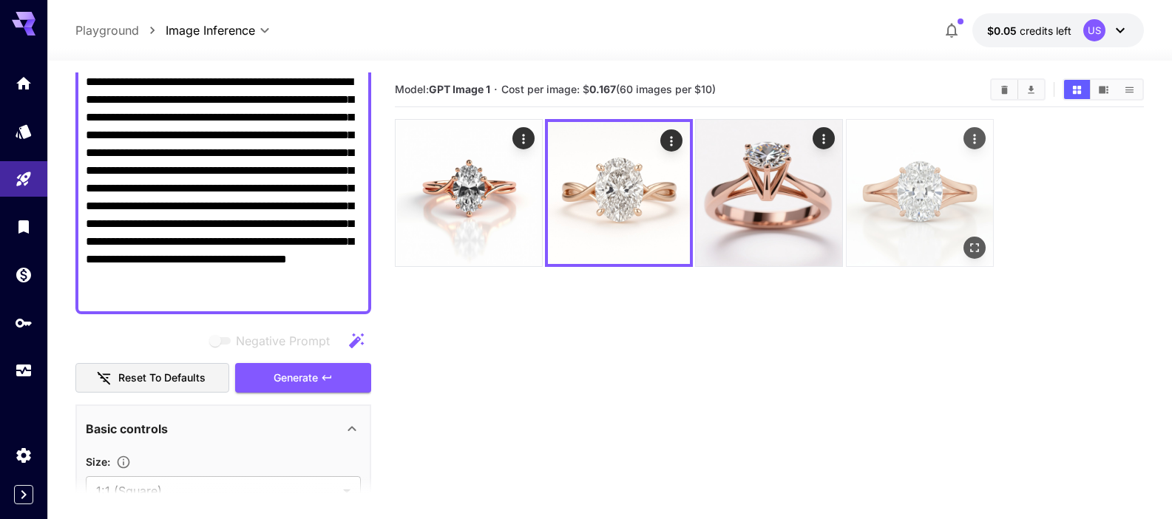
click at [932, 206] on img at bounding box center [920, 193] width 146 height 146
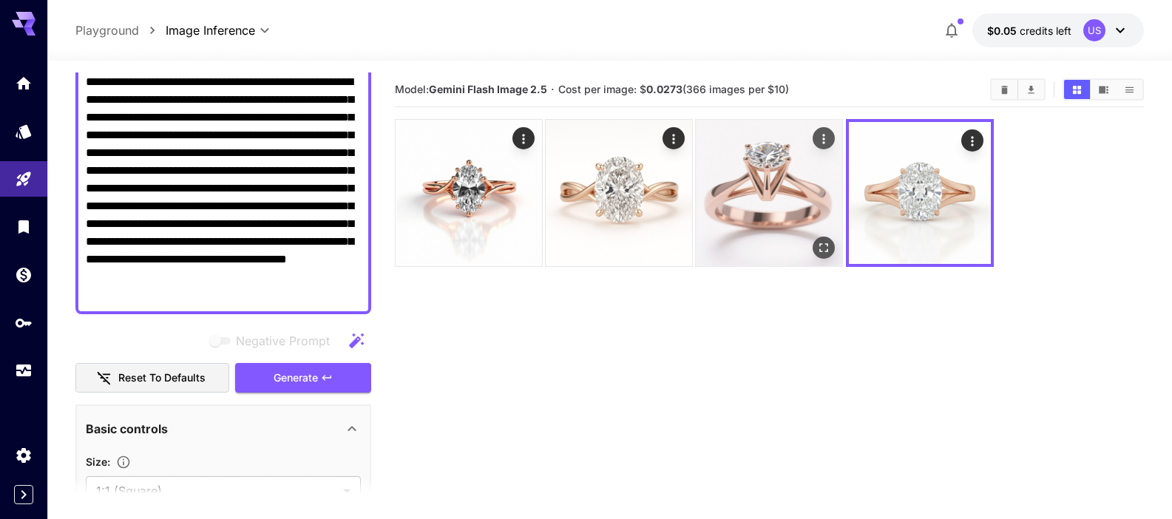
click at [782, 213] on img at bounding box center [769, 193] width 146 height 146
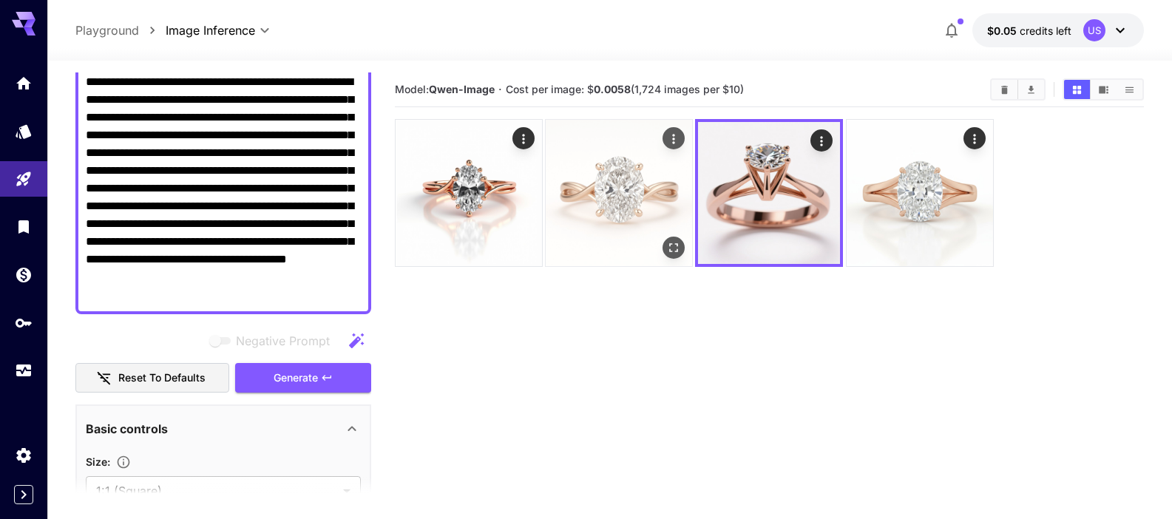
click at [601, 202] on img at bounding box center [619, 193] width 146 height 146
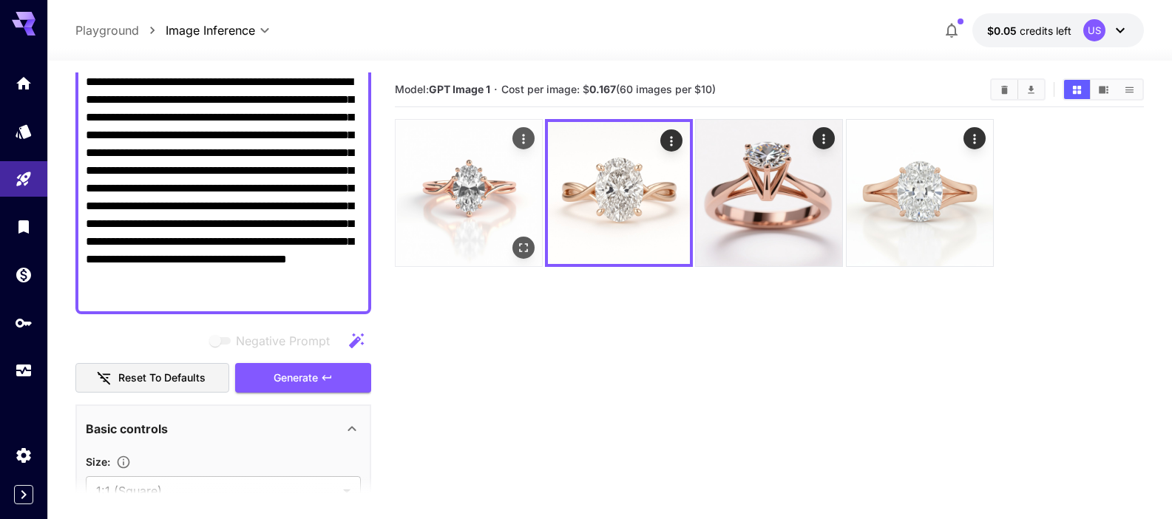
click at [500, 201] on img at bounding box center [469, 193] width 146 height 146
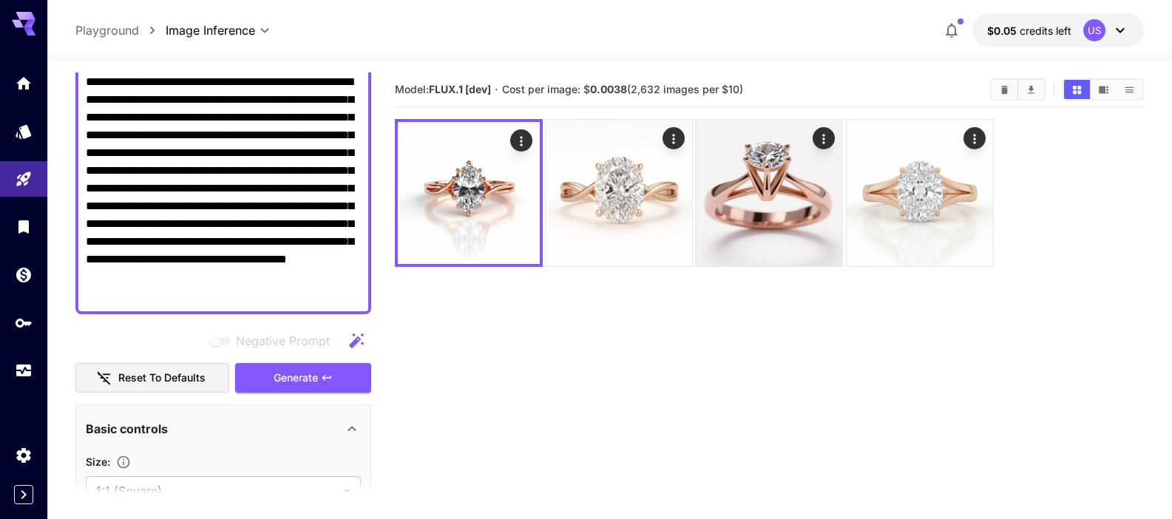
click at [564, 319] on section "Model: FLUX.1 [dev] · Cost per image: $ 0.0038 (2,632 images per $10)" at bounding box center [769, 331] width 749 height 519
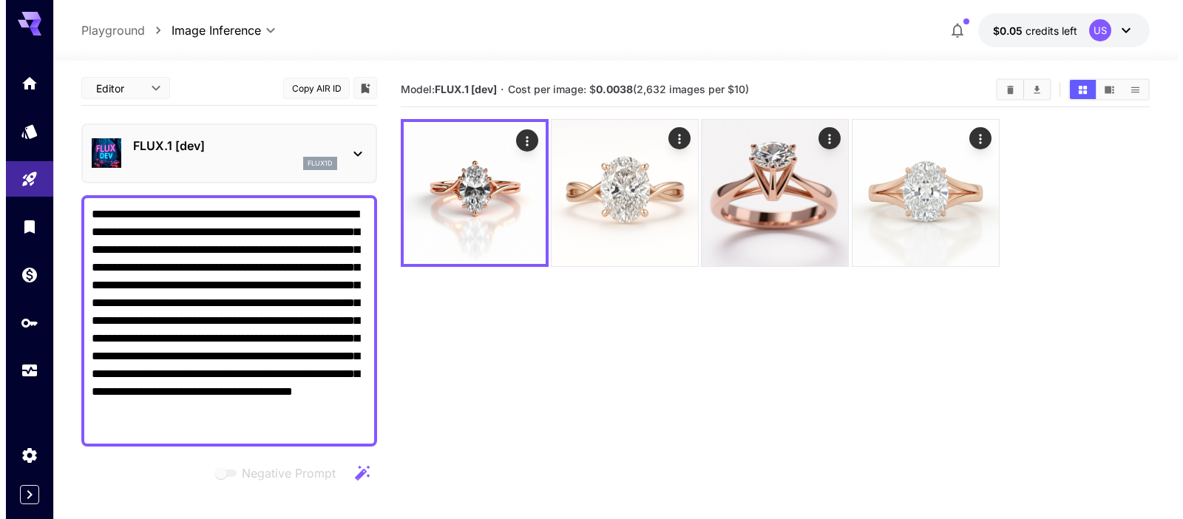
scroll to position [0, 0]
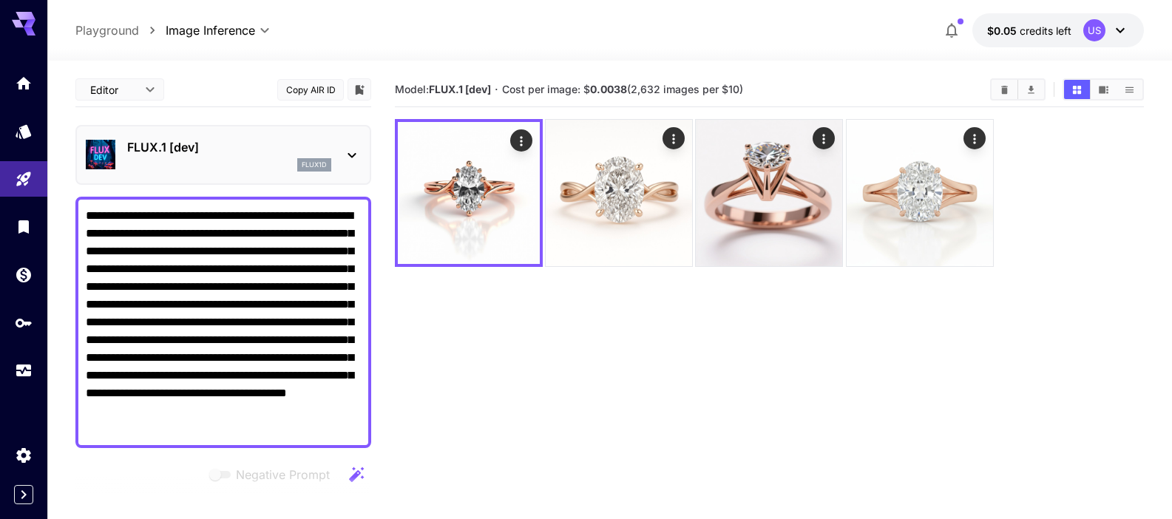
click at [257, 133] on div "FLUX.1 [dev] flux1d" at bounding box center [223, 154] width 275 height 45
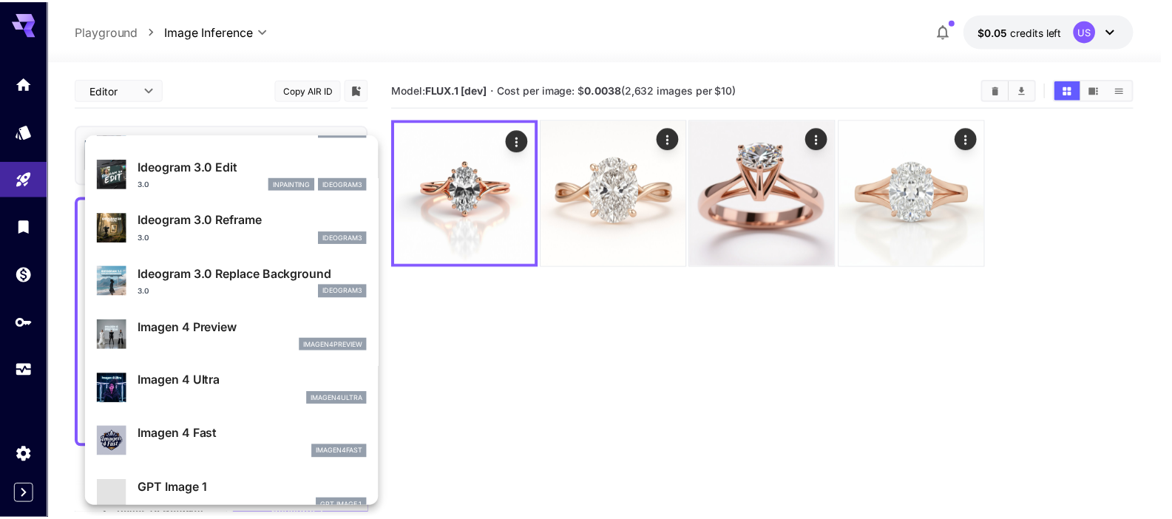
scroll to position [591, 0]
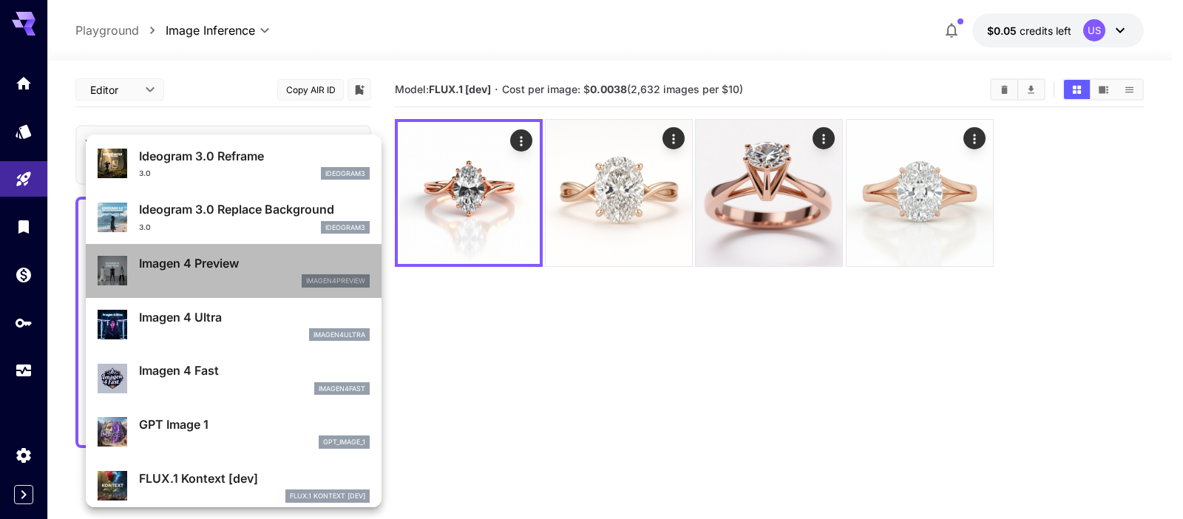
click at [248, 275] on div "imagen4preview" at bounding box center [254, 280] width 231 height 13
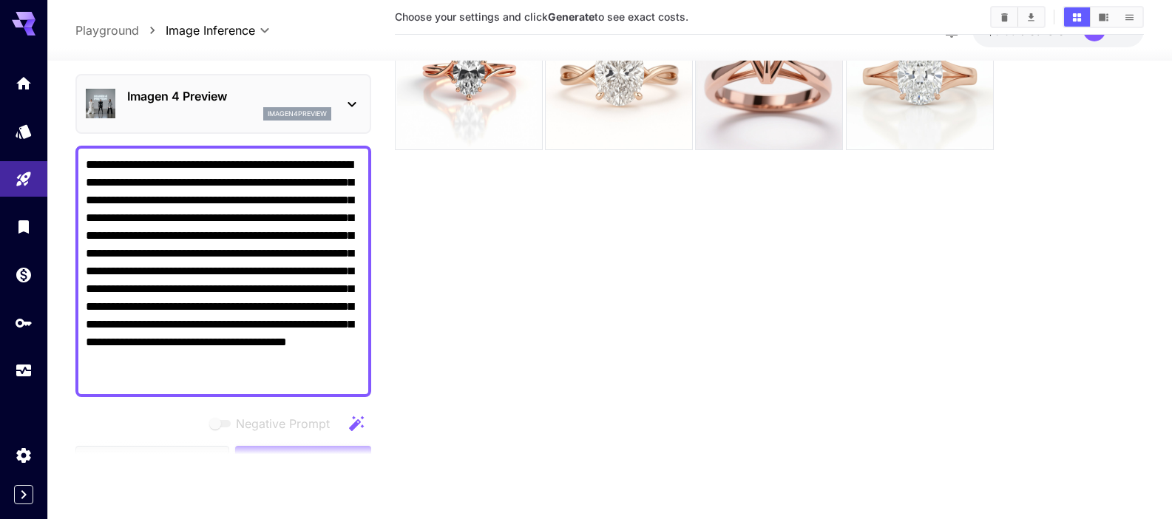
scroll to position [26, 0]
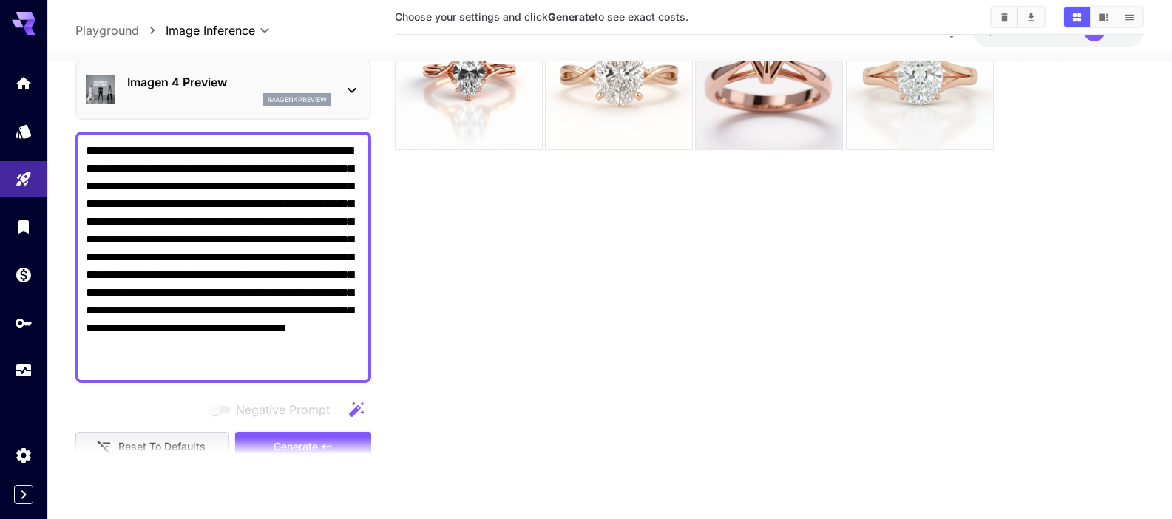
click at [302, 444] on section at bounding box center [223, 456] width 296 height 37
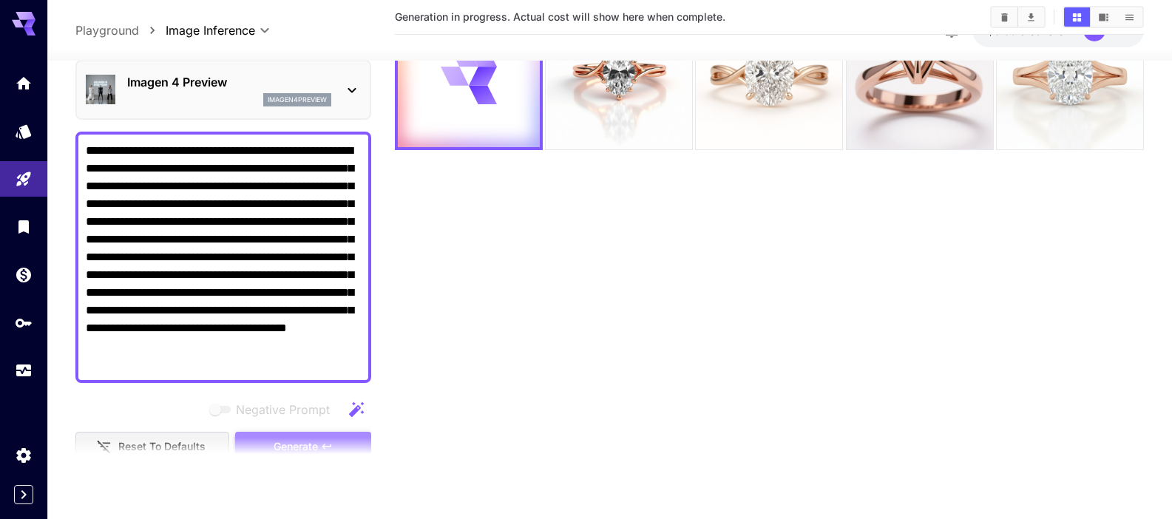
click at [356, 436] on button "Generate" at bounding box center [303, 447] width 136 height 30
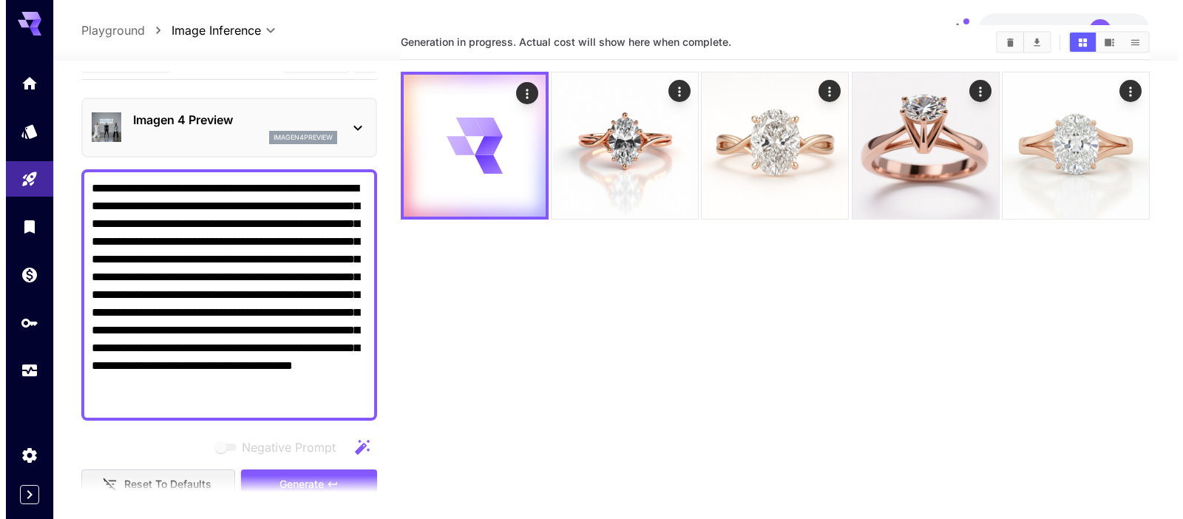
scroll to position [0, 0]
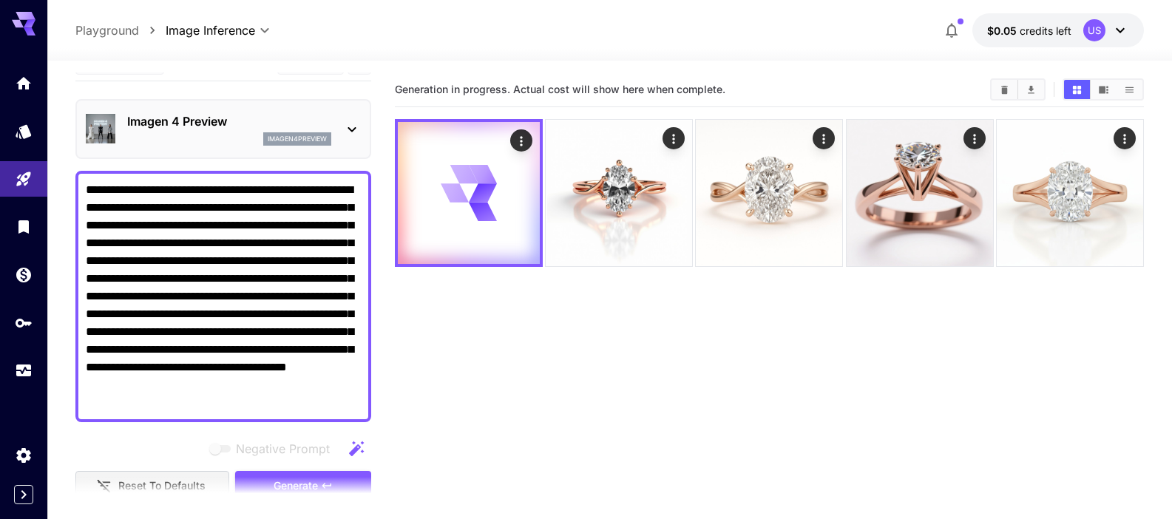
click at [327, 143] on div "imagen4preview" at bounding box center [297, 138] width 68 height 13
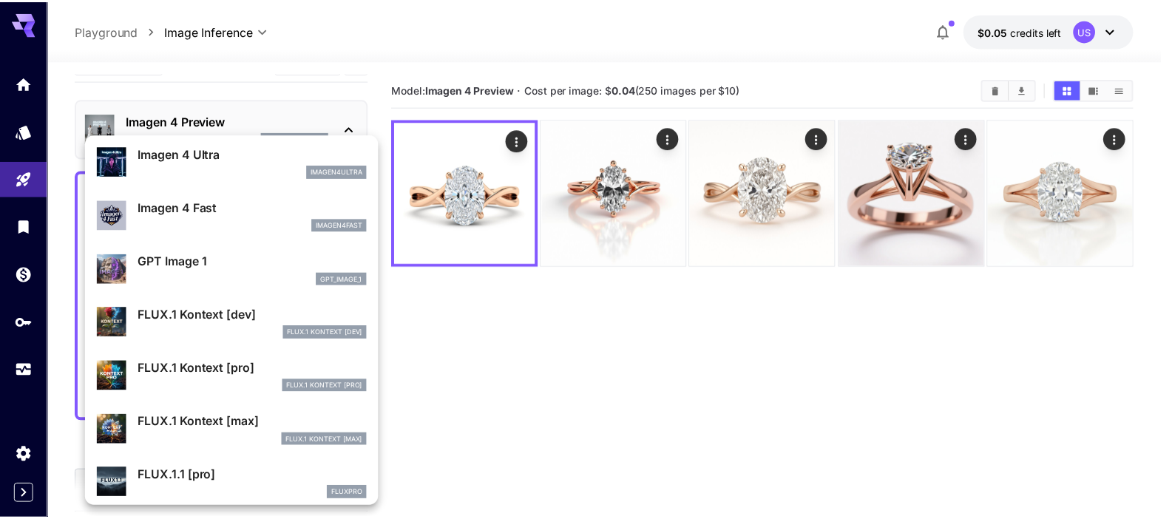
scroll to position [786, 0]
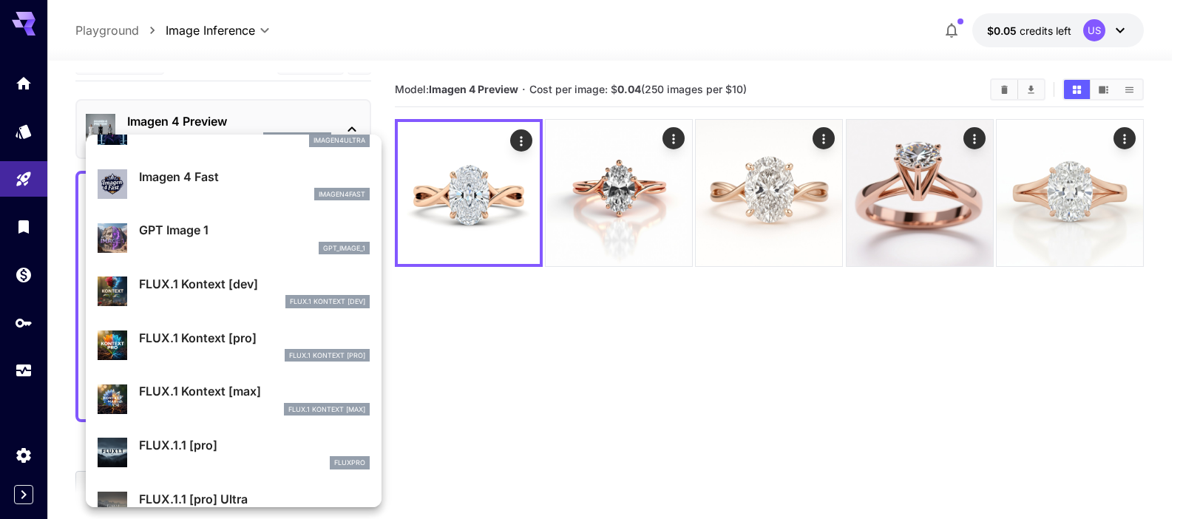
click at [222, 450] on p "FLUX.1.1 [pro]" at bounding box center [254, 445] width 231 height 18
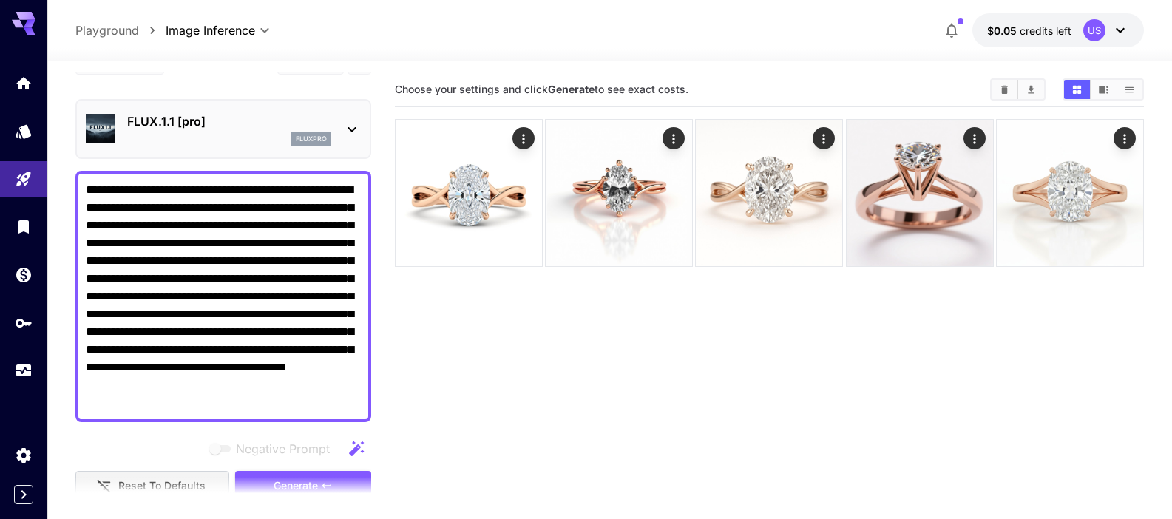
click at [471, 389] on section "Choose your settings and click Generate to see exact costs." at bounding box center [769, 331] width 749 height 519
click at [480, 233] on img at bounding box center [469, 193] width 146 height 146
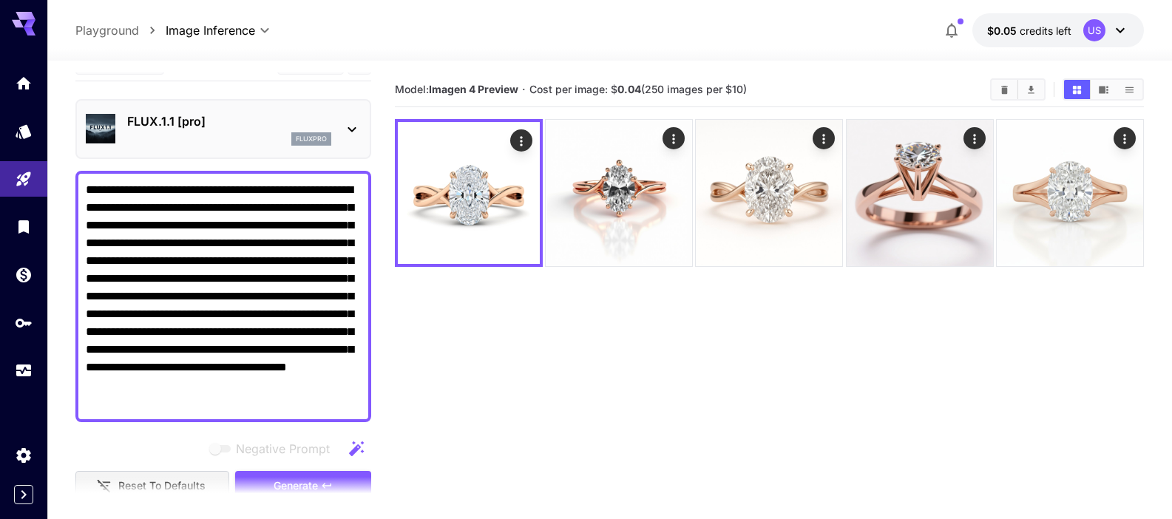
click at [333, 478] on section at bounding box center [223, 495] width 296 height 37
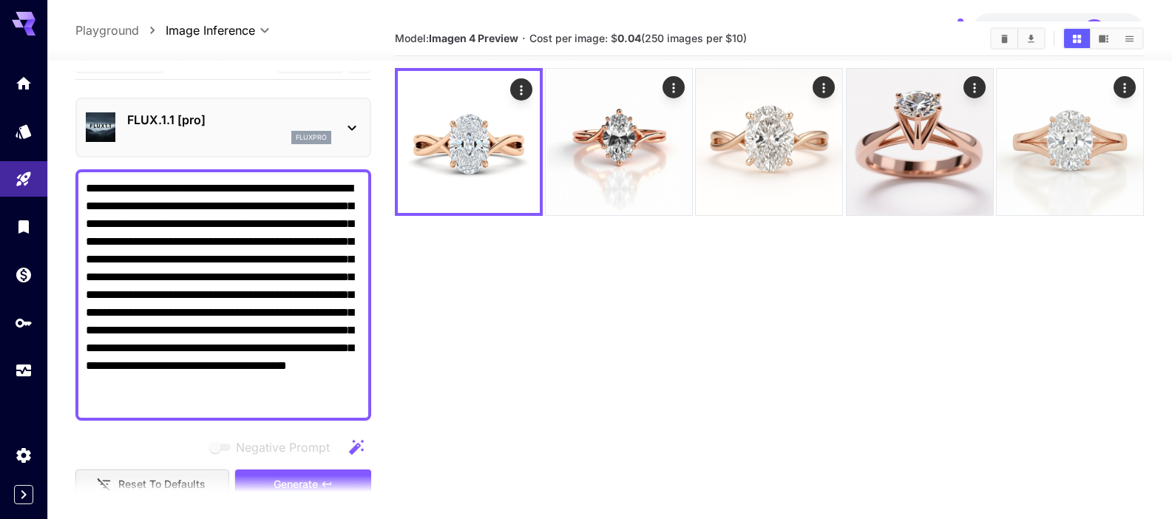
scroll to position [95, 0]
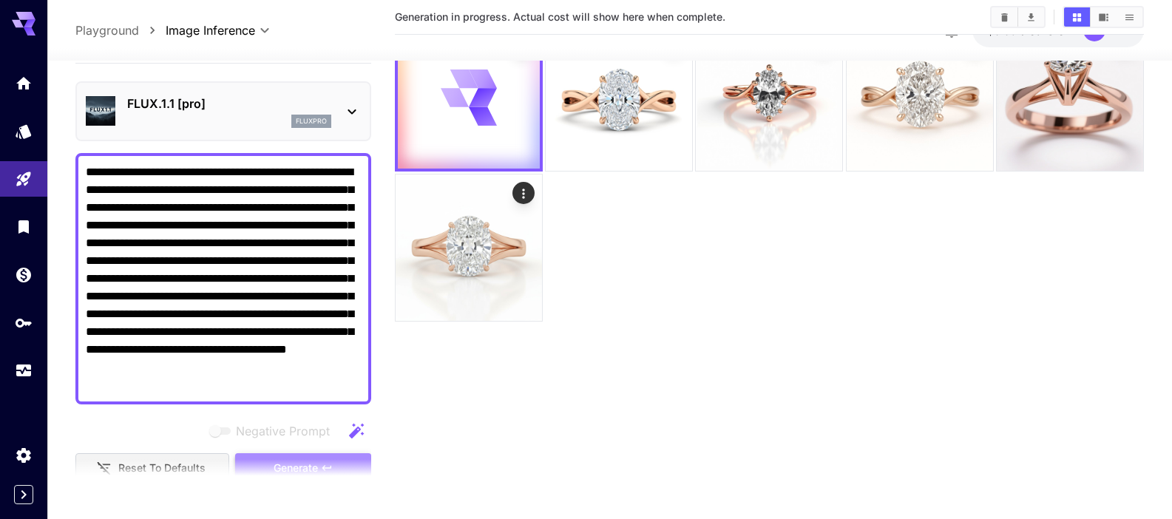
click at [328, 454] on button "Generate" at bounding box center [303, 468] width 136 height 30
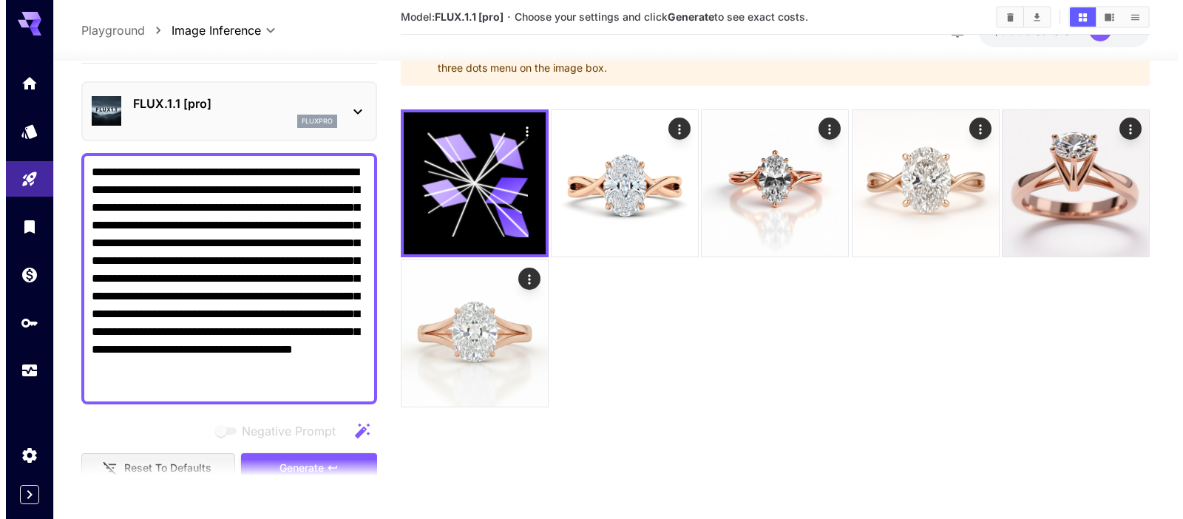
scroll to position [0, 0]
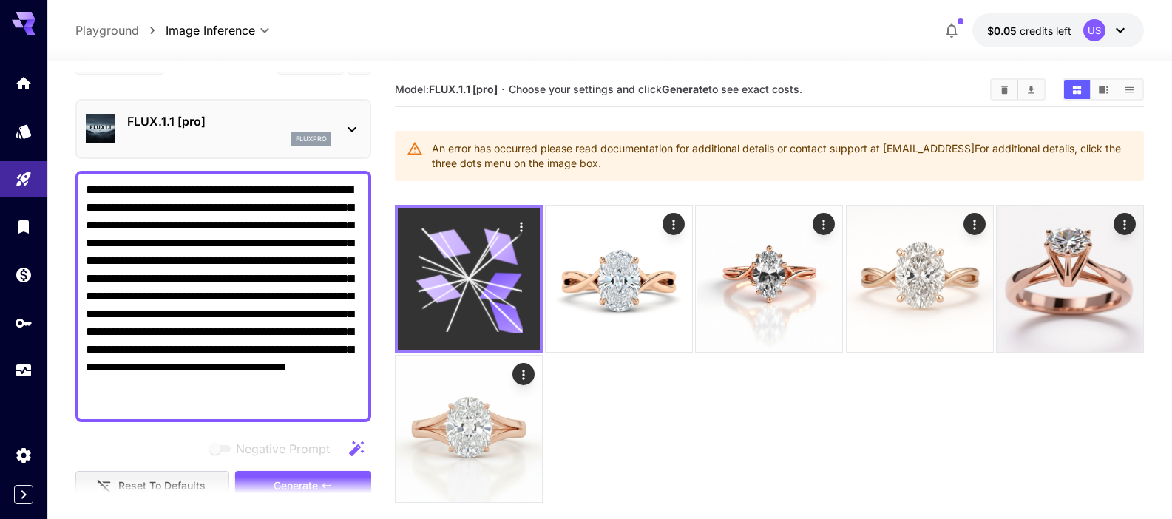
click at [479, 294] on icon at bounding box center [469, 279] width 106 height 106
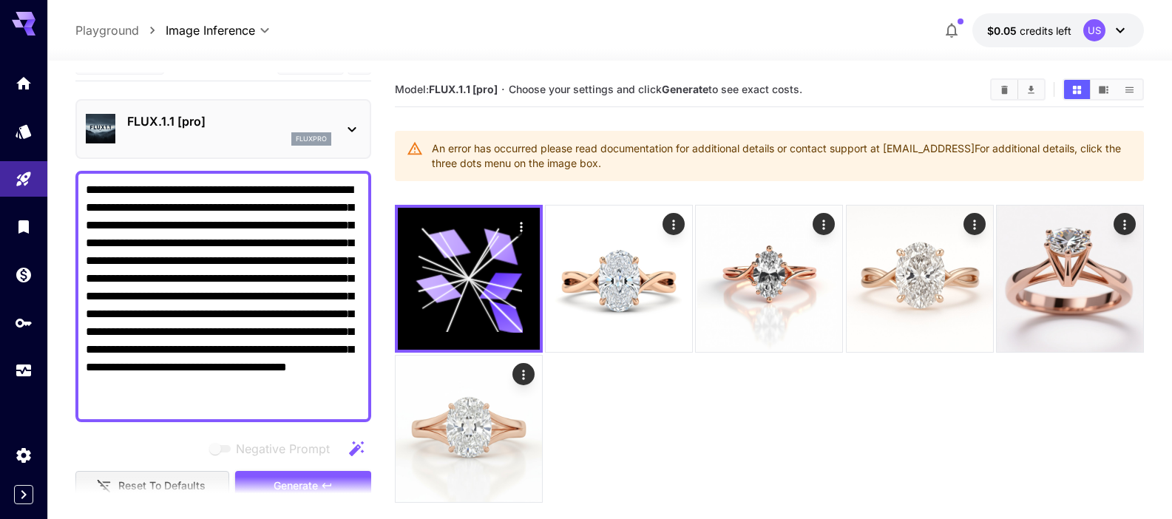
click at [638, 455] on div at bounding box center [769, 354] width 749 height 298
click at [351, 141] on div "FLUX.1.1 [pro] fluxpro" at bounding box center [223, 128] width 275 height 45
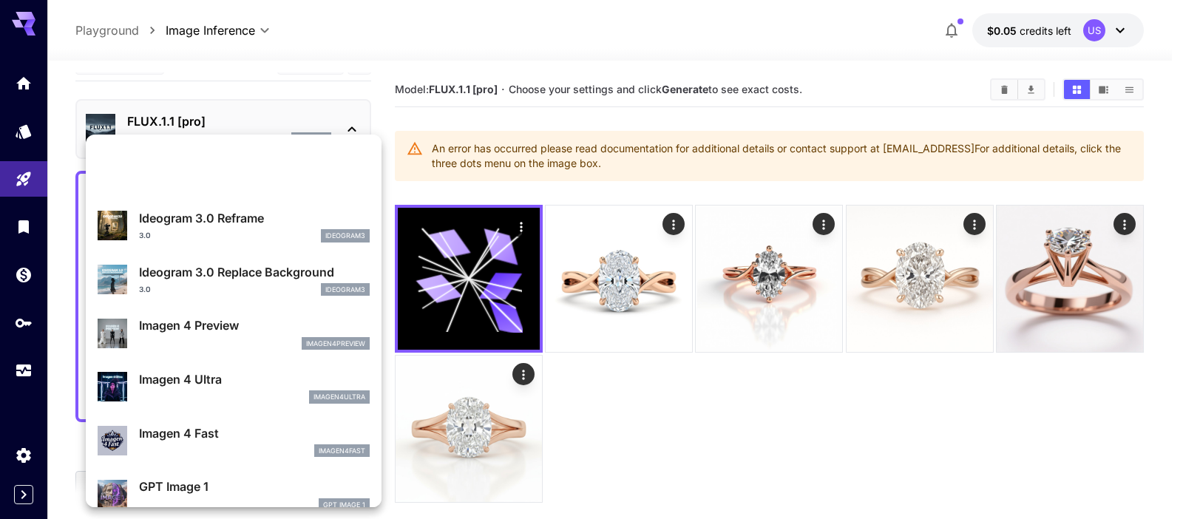
scroll to position [615, 0]
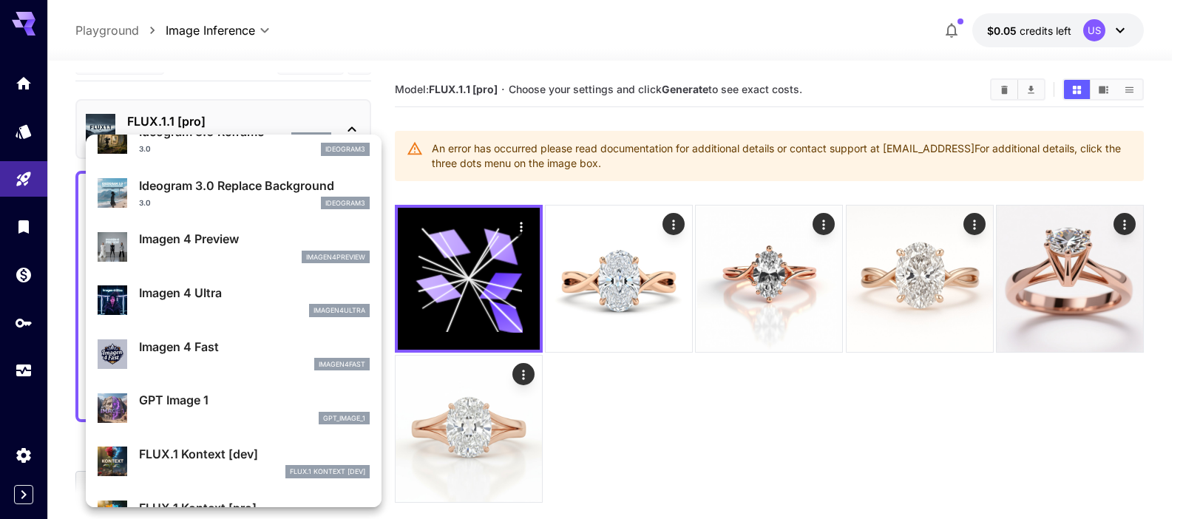
click at [620, 292] on div at bounding box center [591, 259] width 1183 height 519
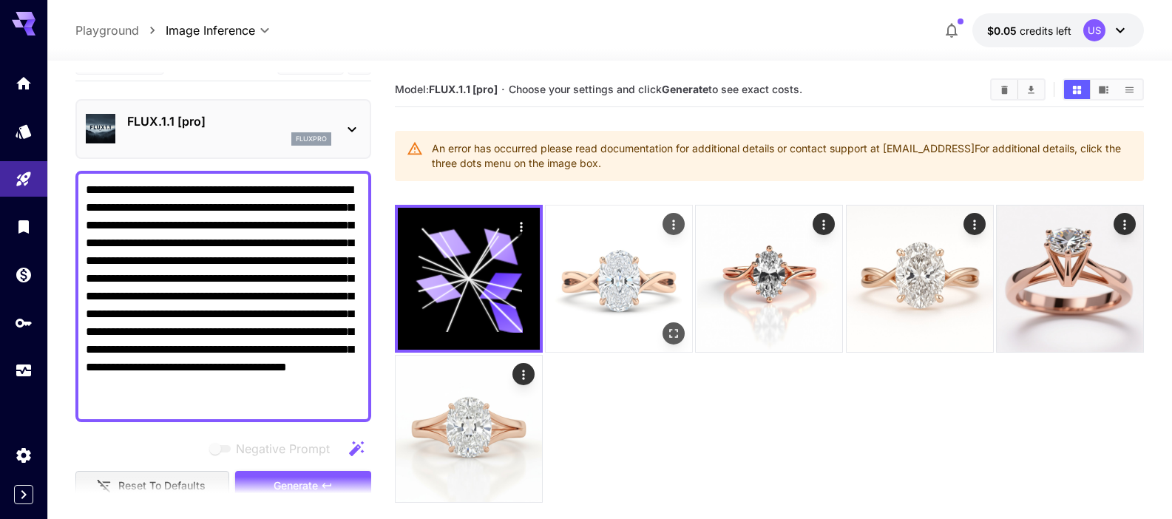
click at [631, 290] on img at bounding box center [619, 279] width 146 height 146
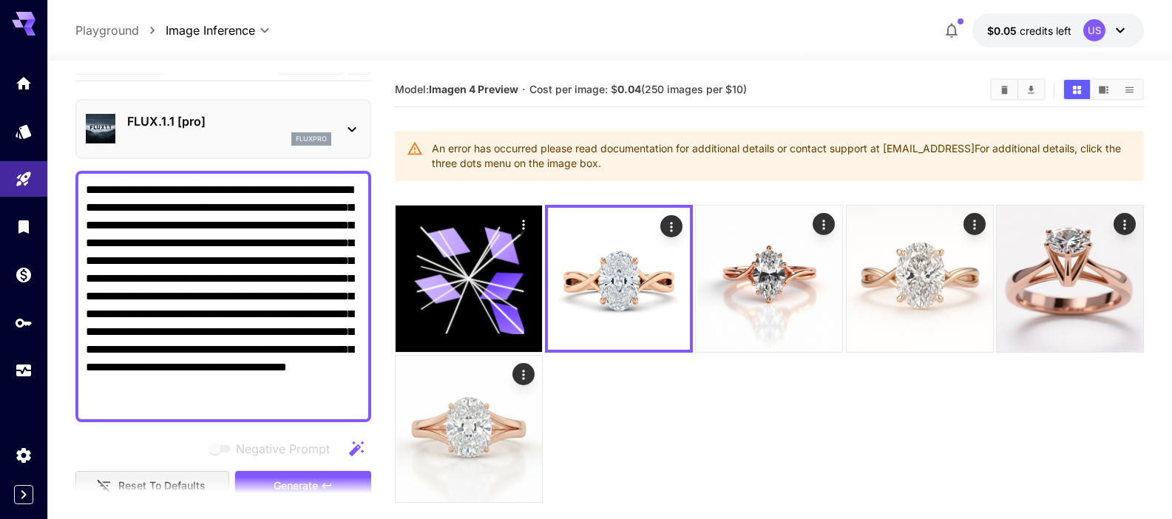
click at [233, 137] on div "fluxpro" at bounding box center [229, 138] width 204 height 13
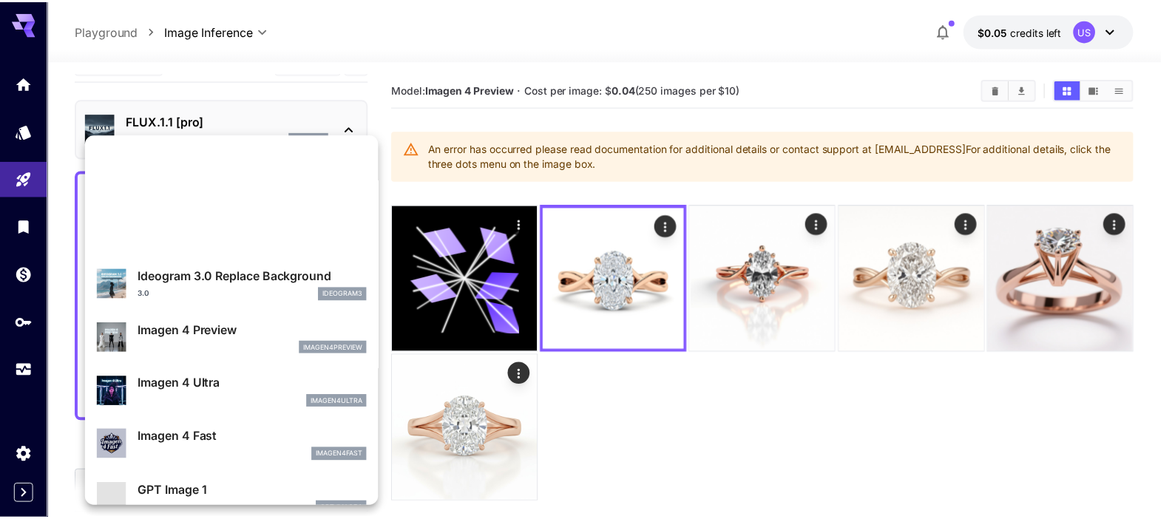
scroll to position [663, 0]
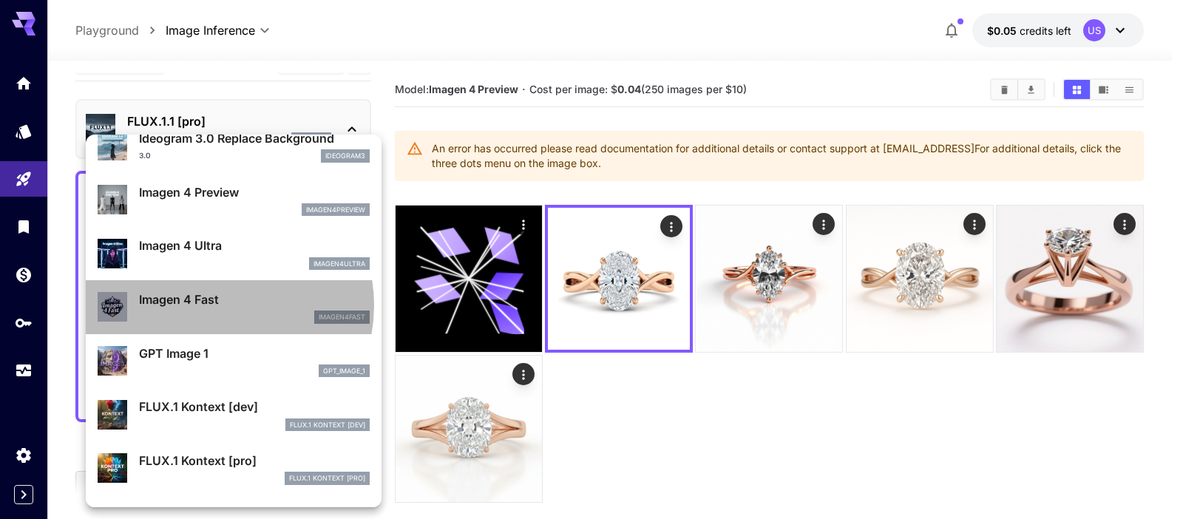
click at [215, 305] on p "Imagen 4 Fast" at bounding box center [254, 300] width 231 height 18
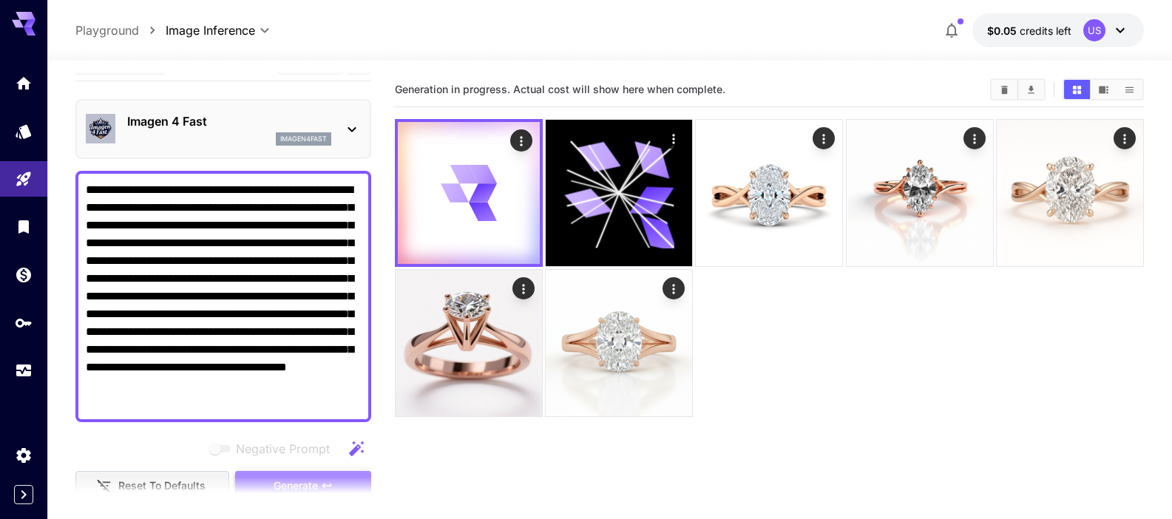
click at [299, 474] on button "Generate" at bounding box center [303, 486] width 136 height 30
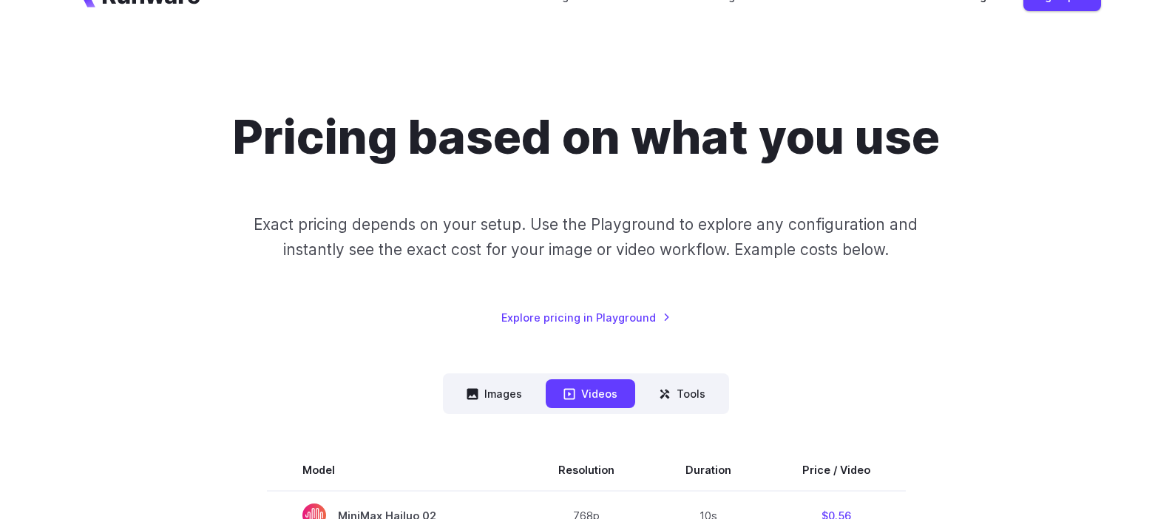
scroll to position [106, 0]
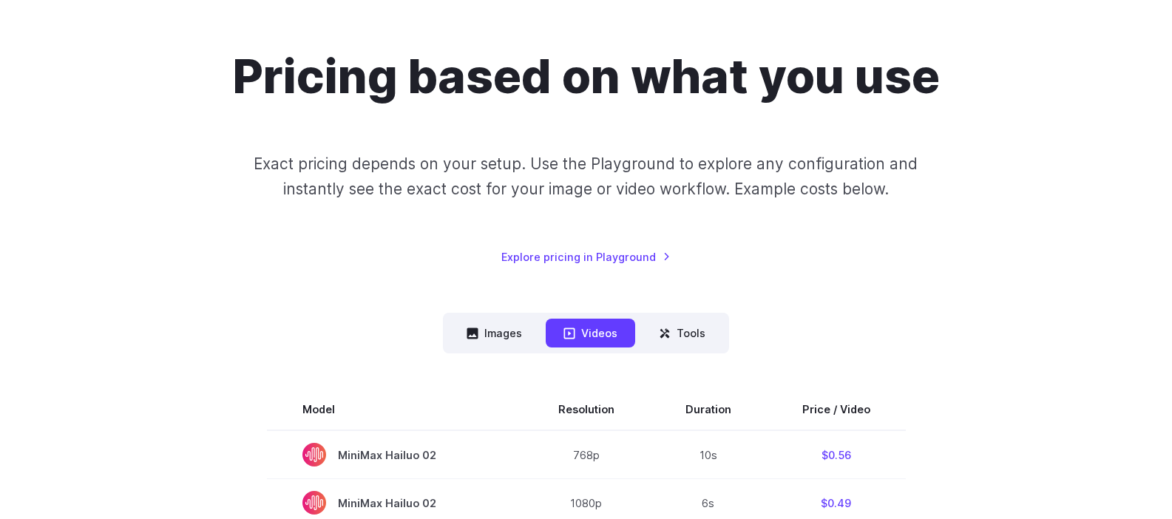
scroll to position [136, 0]
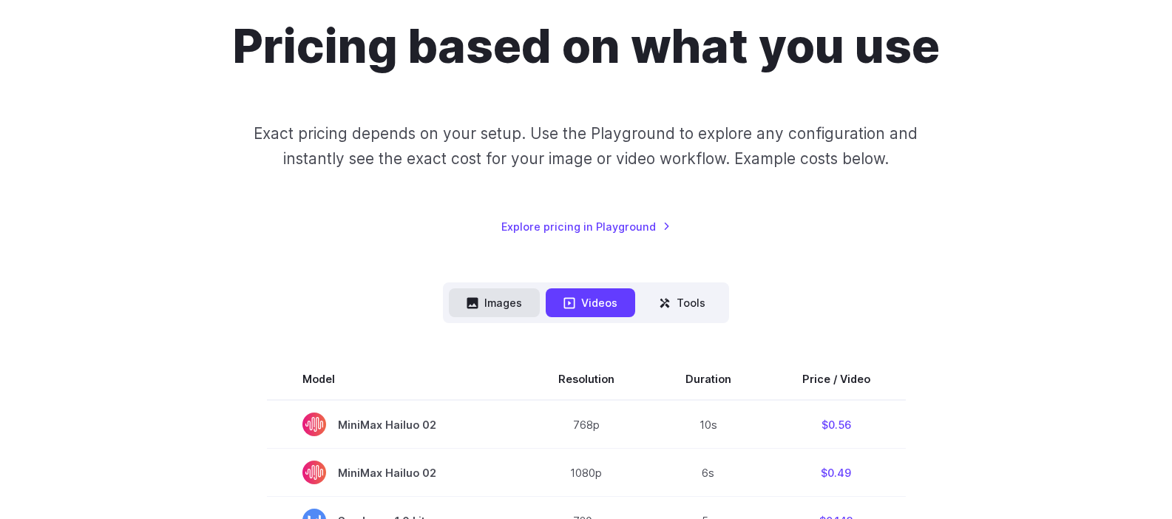
click at [483, 306] on button "Images" at bounding box center [494, 302] width 91 height 29
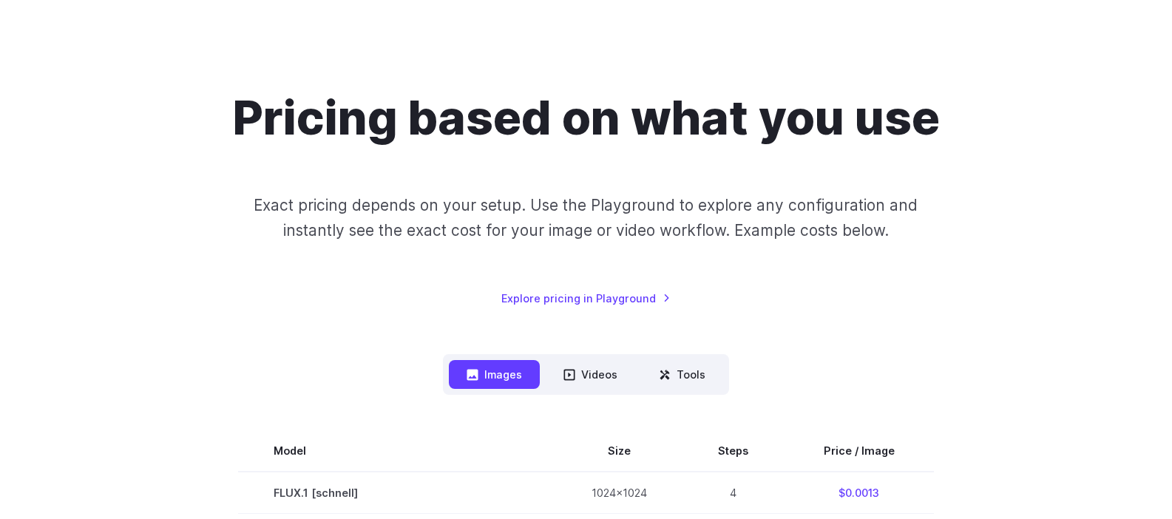
scroll to position [0, 0]
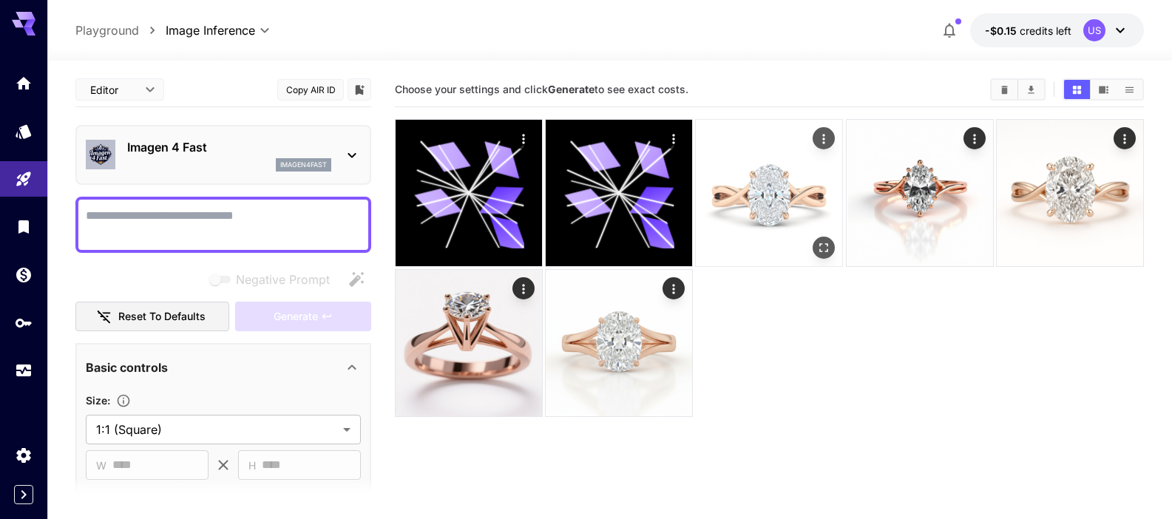
click at [781, 194] on img at bounding box center [769, 193] width 146 height 146
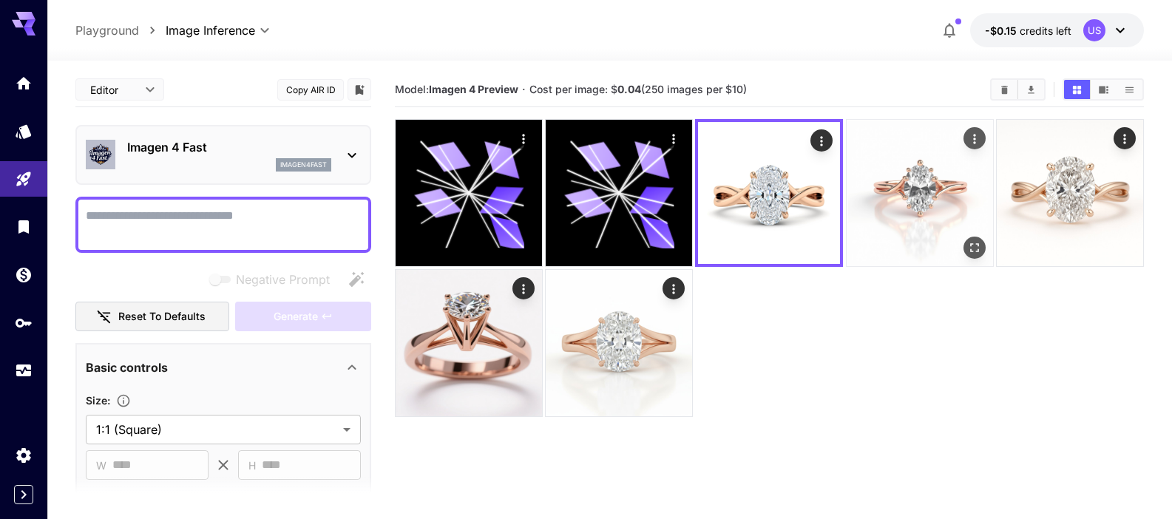
click at [913, 198] on img at bounding box center [920, 193] width 146 height 146
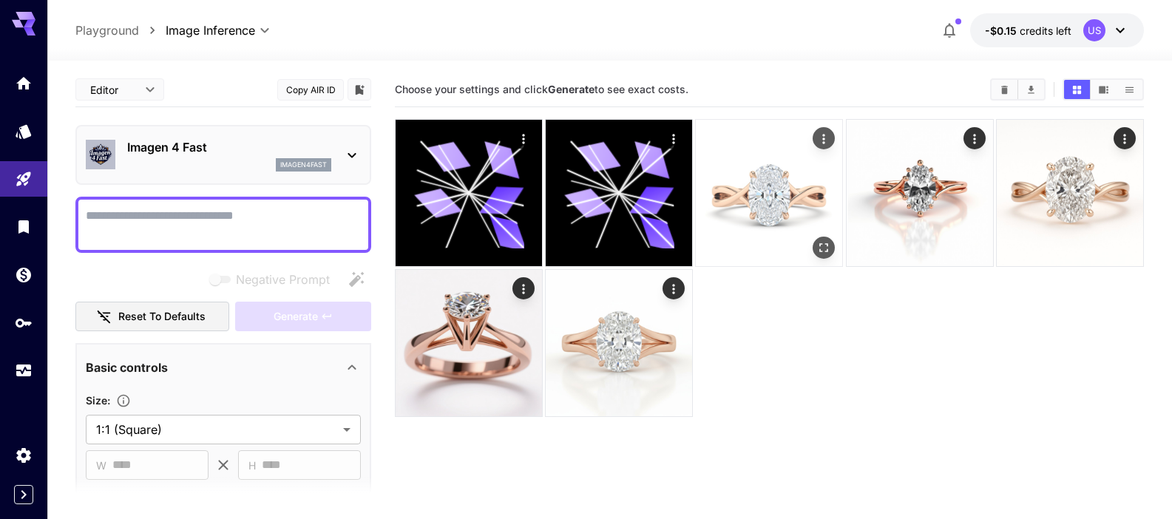
click at [773, 192] on img at bounding box center [769, 193] width 146 height 146
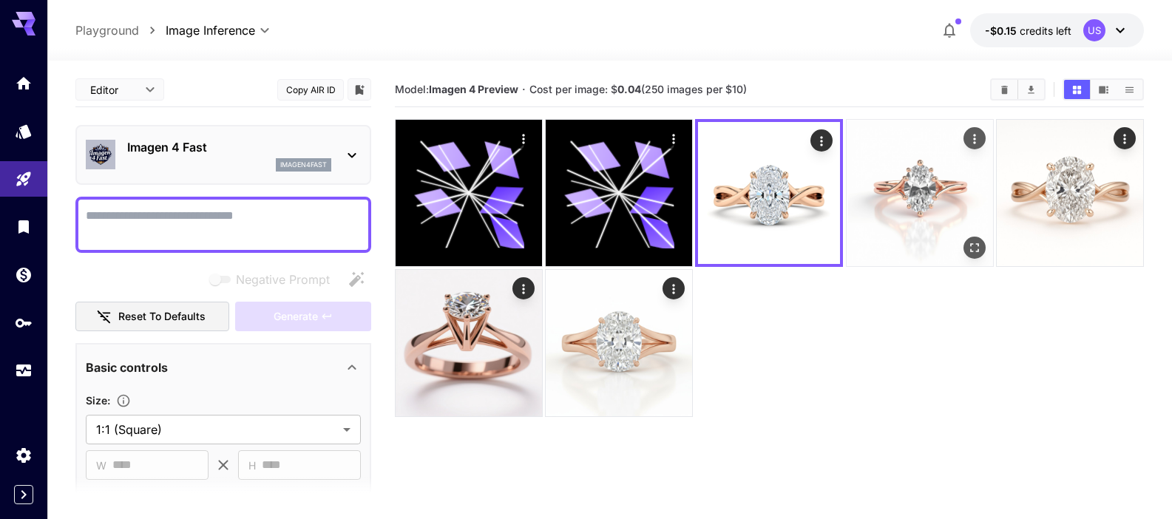
click at [901, 199] on img at bounding box center [920, 193] width 146 height 146
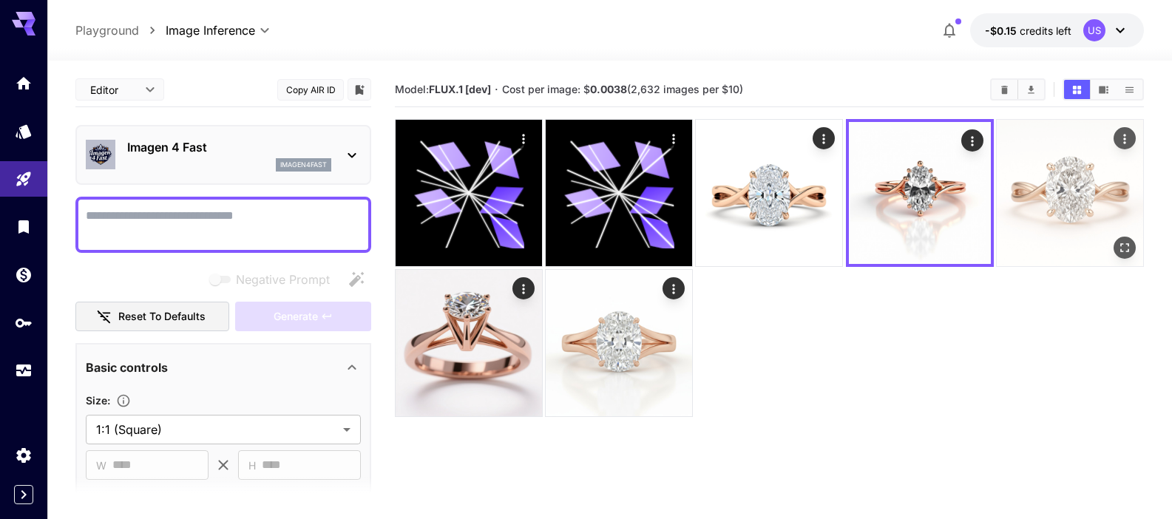
click at [1059, 187] on img at bounding box center [1070, 193] width 146 height 146
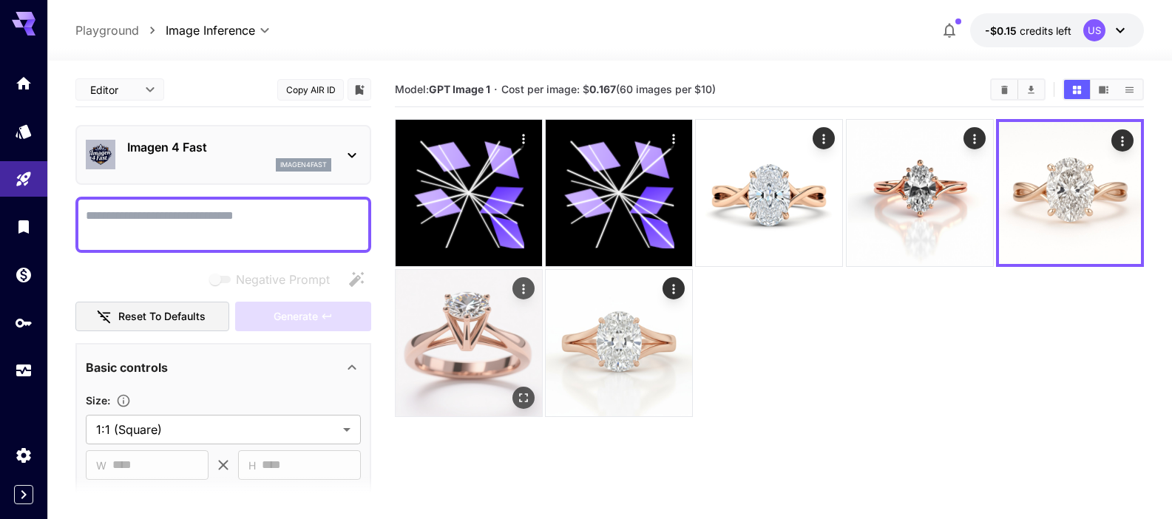
click at [446, 338] on img at bounding box center [469, 343] width 146 height 146
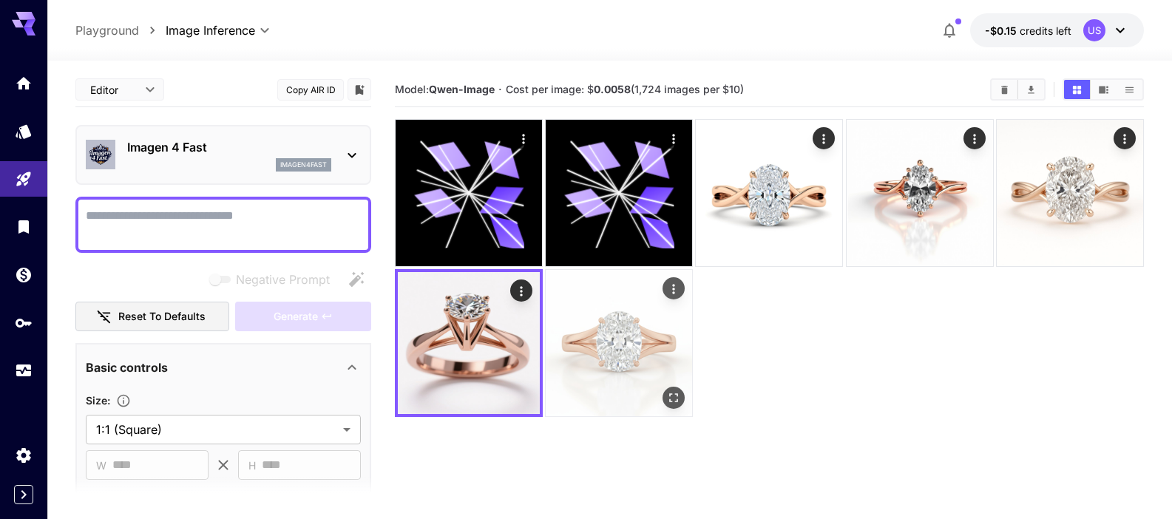
click at [586, 342] on img at bounding box center [619, 343] width 146 height 146
